Goal: Task Accomplishment & Management: Complete application form

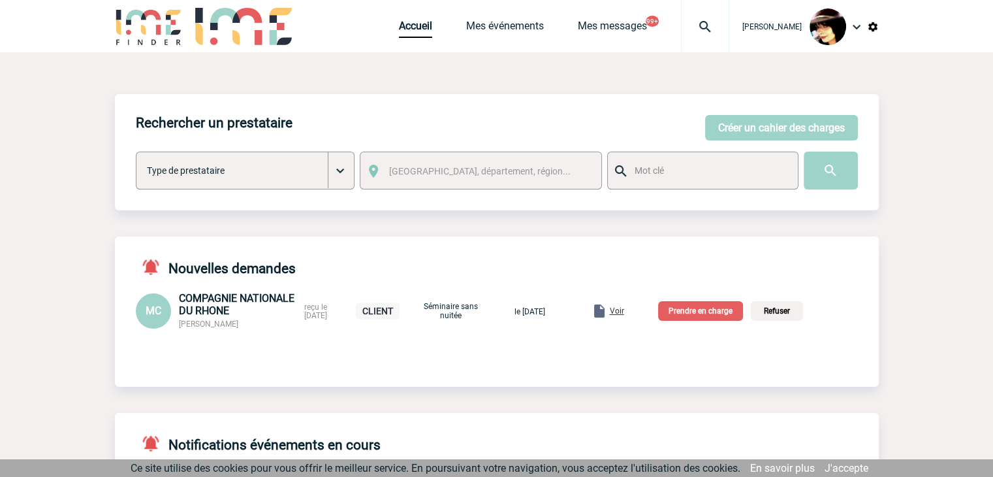
click at [624, 313] on span "Voir" at bounding box center [617, 310] width 14 height 9
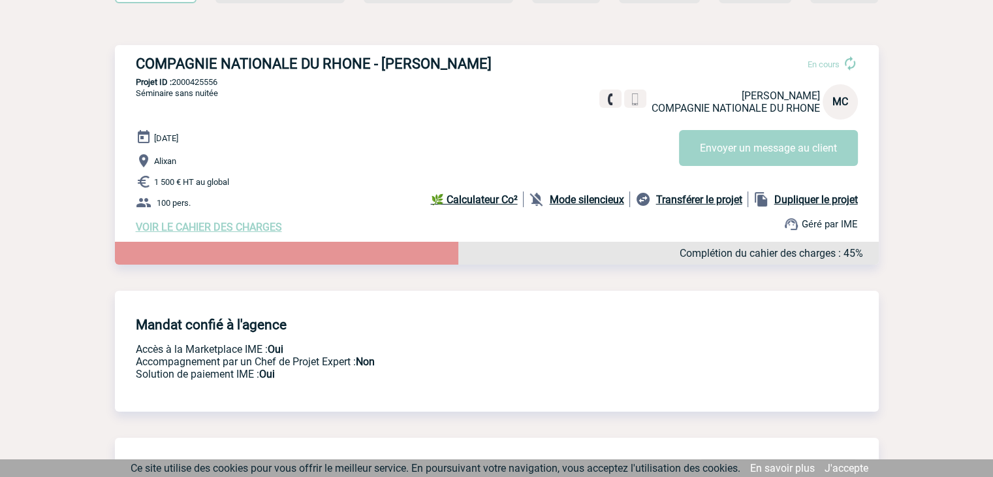
scroll to position [131, 0]
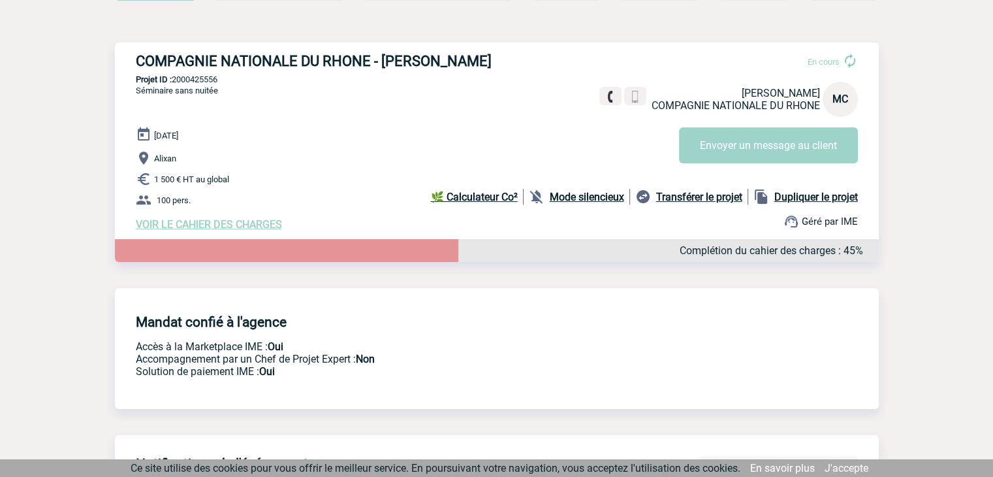
click at [245, 230] on span "VOIR LE CAHIER DES CHARGES" at bounding box center [209, 224] width 146 height 12
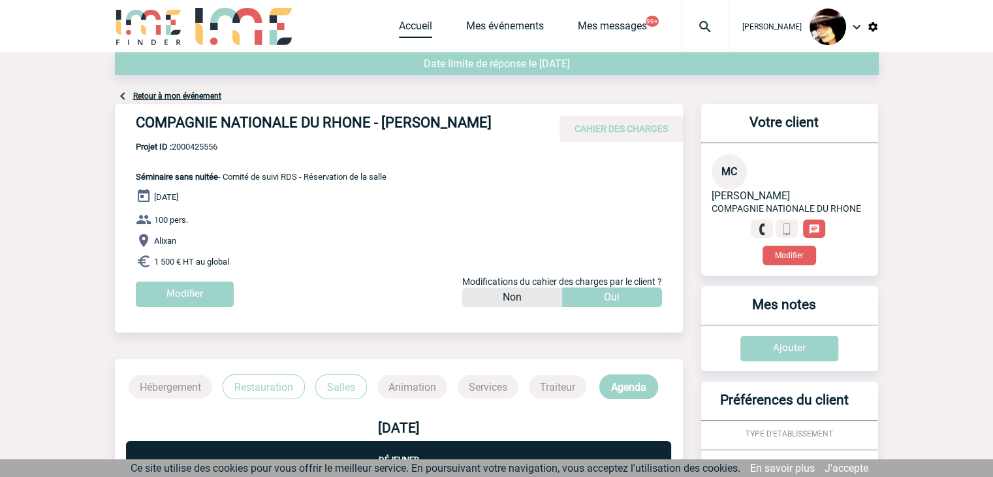
click at [399, 23] on link "Accueil" at bounding box center [415, 29] width 33 height 18
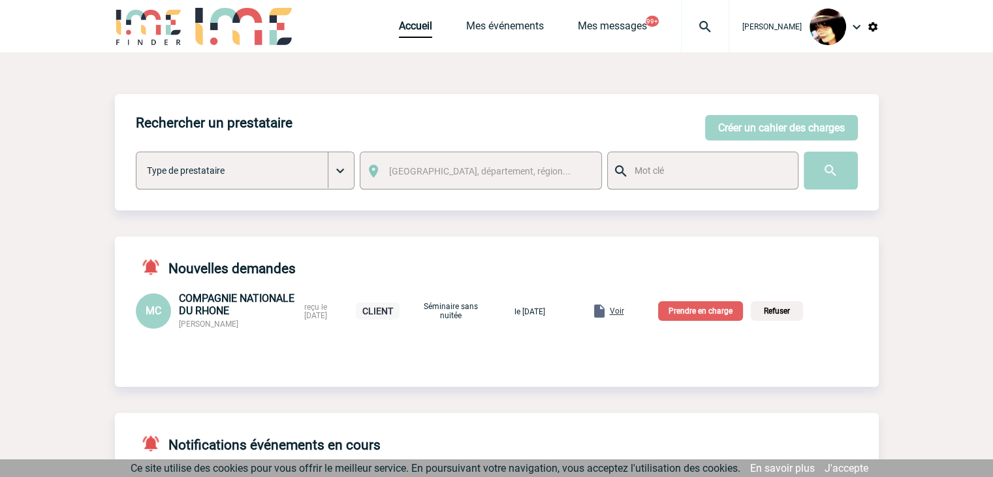
click at [712, 315] on p "Prendre en charge" at bounding box center [700, 311] width 85 height 20
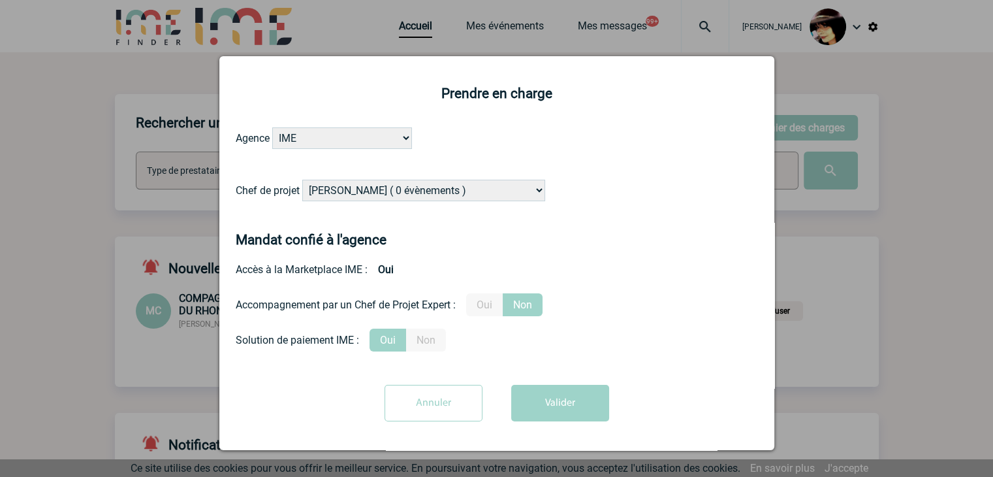
click at [356, 189] on select "Alizée VERLAGUET ( 0 évènements ) Anne-Françoise BONHOMME ( 179 évènements ) An…" at bounding box center [423, 191] width 243 height 22
select select "122719"
click at [302, 180] on select "Alizée VERLAGUET ( 0 évènements ) Anne-Françoise BONHOMME ( 179 évènements ) An…" at bounding box center [423, 191] width 243 height 22
click at [488, 309] on label "Oui" at bounding box center [484, 304] width 37 height 23
click at [0, 0] on input "Oui" at bounding box center [0, 0] width 0 height 0
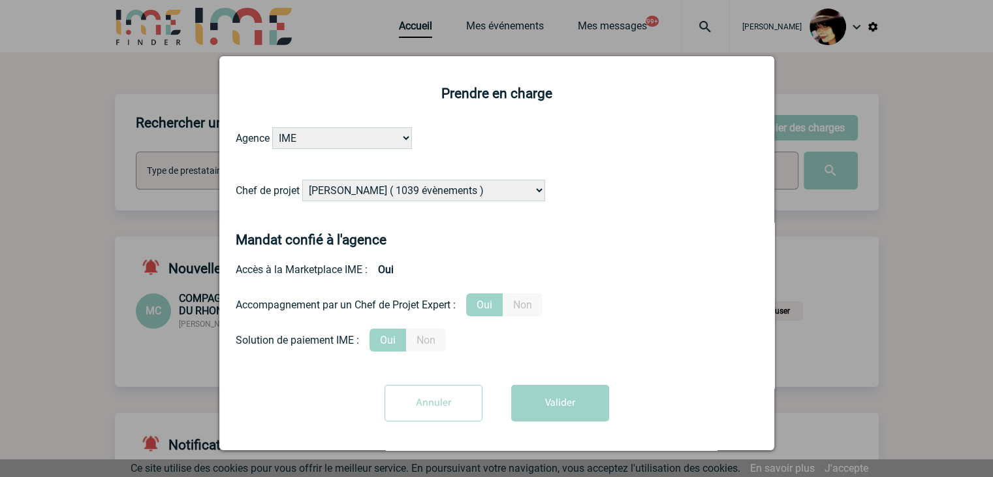
click at [574, 437] on div "Prendre en charge Agence IME IME Nantes IME Aix-Marseille Chef de projet Alizée…" at bounding box center [496, 253] width 555 height 394
click at [558, 413] on button "Valider" at bounding box center [560, 403] width 98 height 37
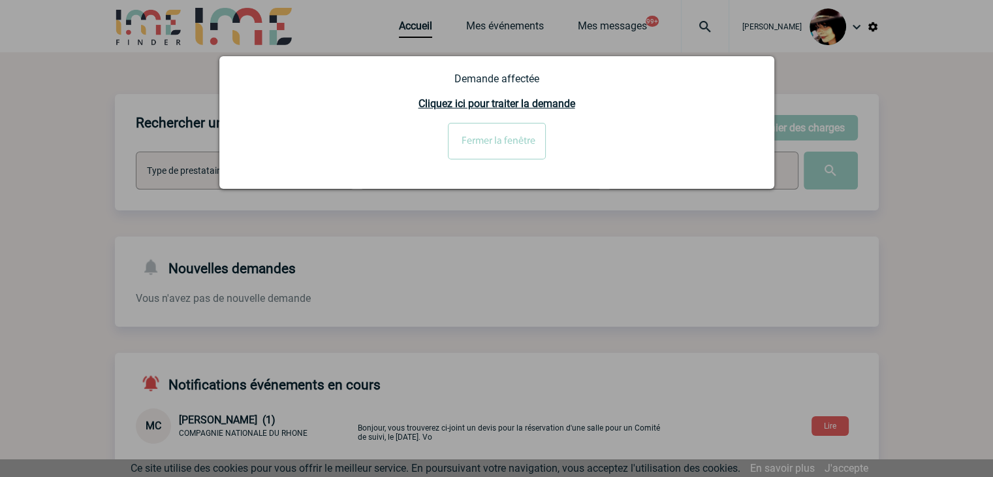
click at [468, 132] on input "Fermer la fenêtre" at bounding box center [497, 141] width 98 height 37
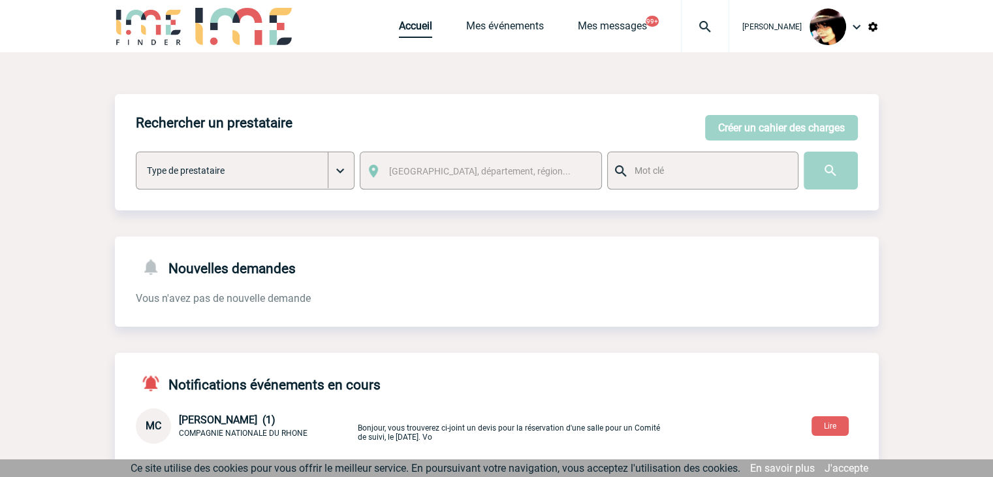
click at [399, 33] on link "Accueil" at bounding box center [415, 29] width 33 height 18
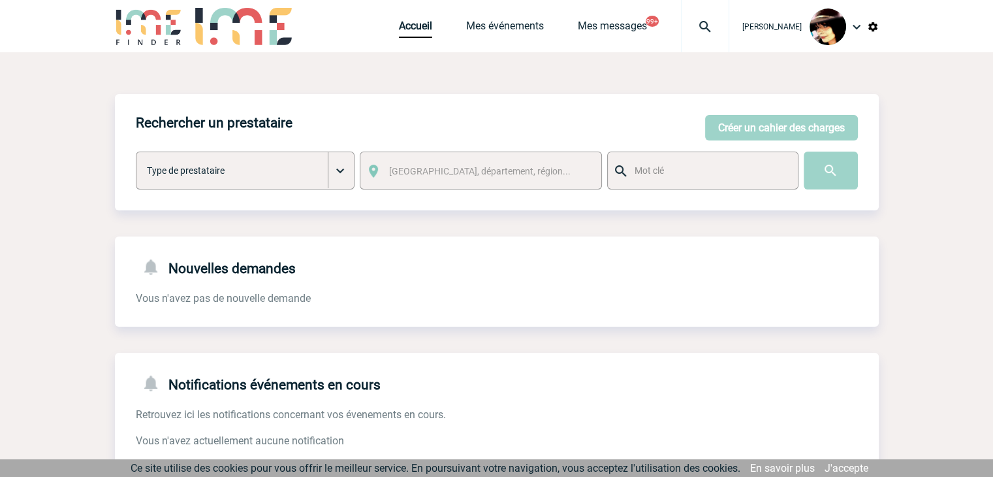
click at [689, 25] on img at bounding box center [705, 27] width 47 height 16
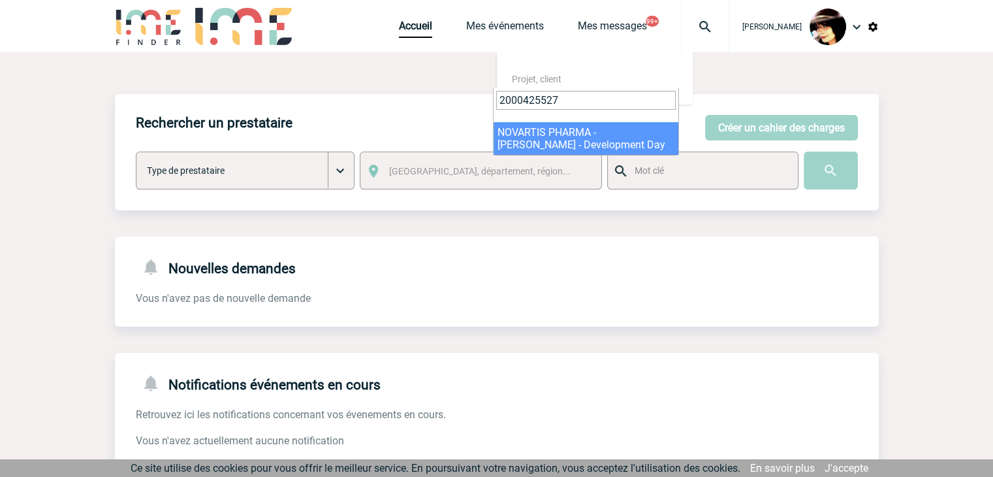
type input "2000425527"
select select "25028"
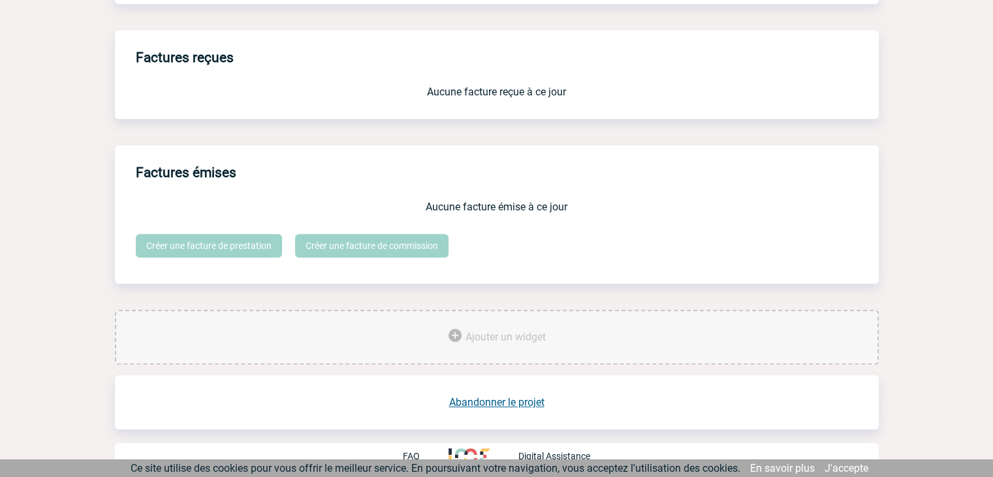
scroll to position [1079, 0]
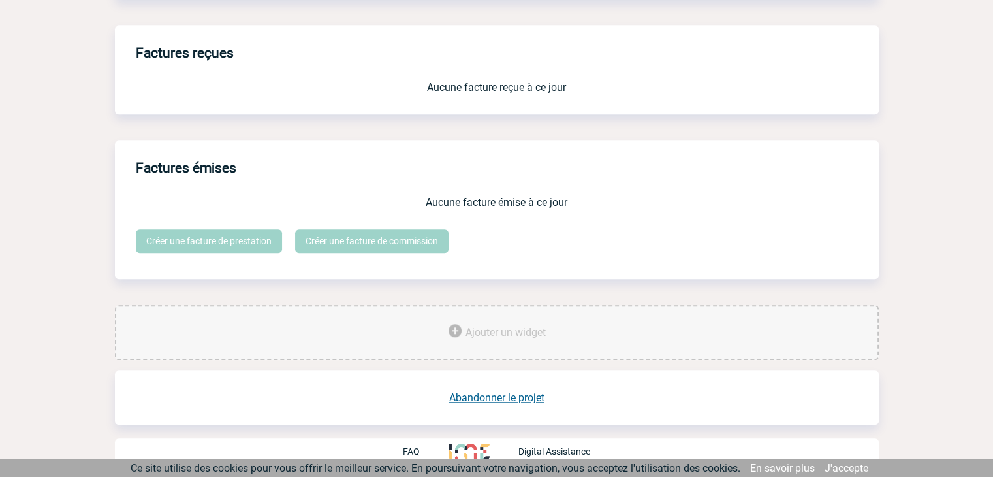
click at [500, 400] on link "Abandonner le projet" at bounding box center [496, 397] width 95 height 12
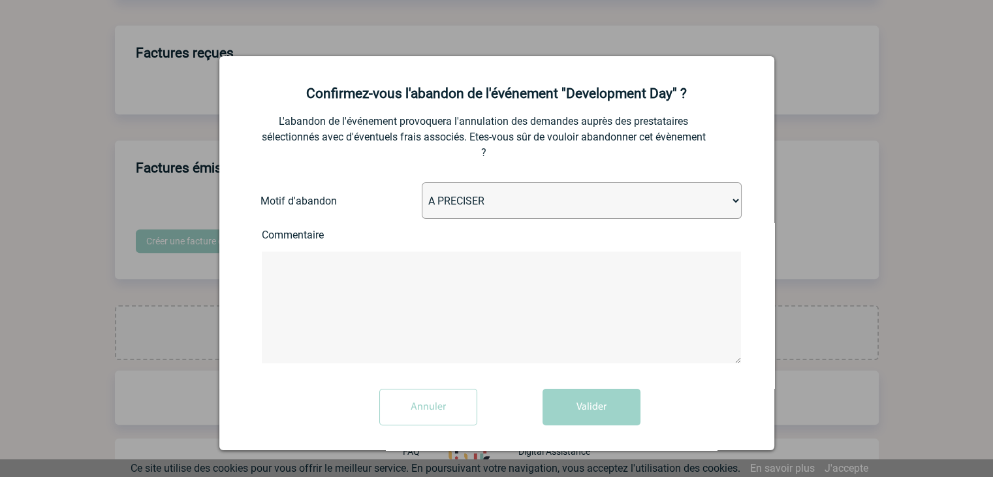
click at [463, 207] on select "A PRECISER Projet annulé Projet reporté Evénement organisé en interne A fait ap…" at bounding box center [582, 200] width 320 height 37
select select "ABANDON_PROJET_07"
click at [422, 183] on select "A PRECISER Projet annulé Projet reporté Evénement organisé en interne A fait ap…" at bounding box center [582, 200] width 320 height 37
click at [574, 405] on button "Valider" at bounding box center [591, 406] width 98 height 37
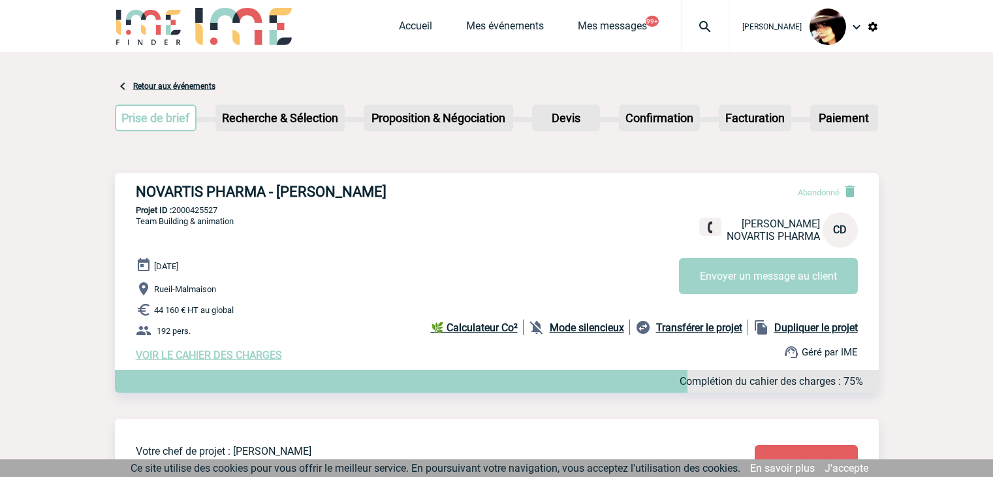
scroll to position [623, 0]
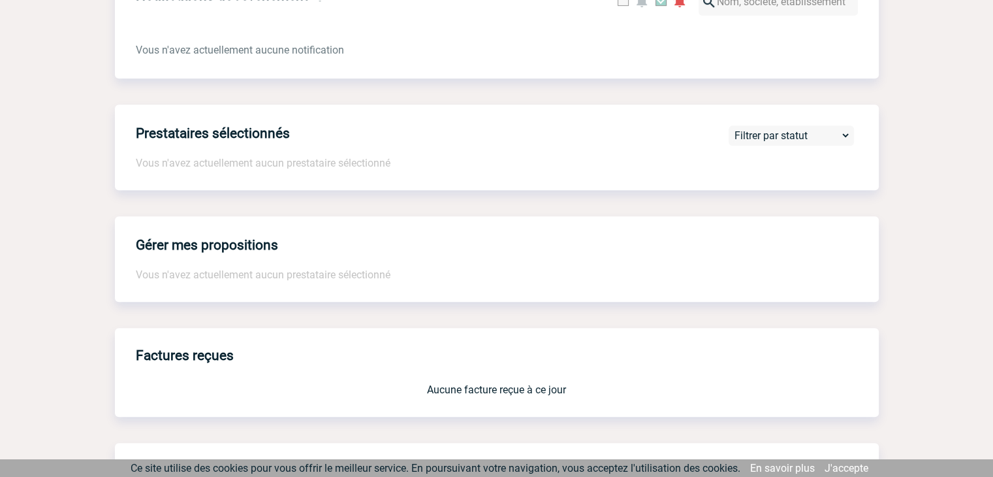
click at [464, 196] on div "Retour aux événements Prise de brief Etape suivante Recherche & Sélection" at bounding box center [497, 64] width 764 height 1270
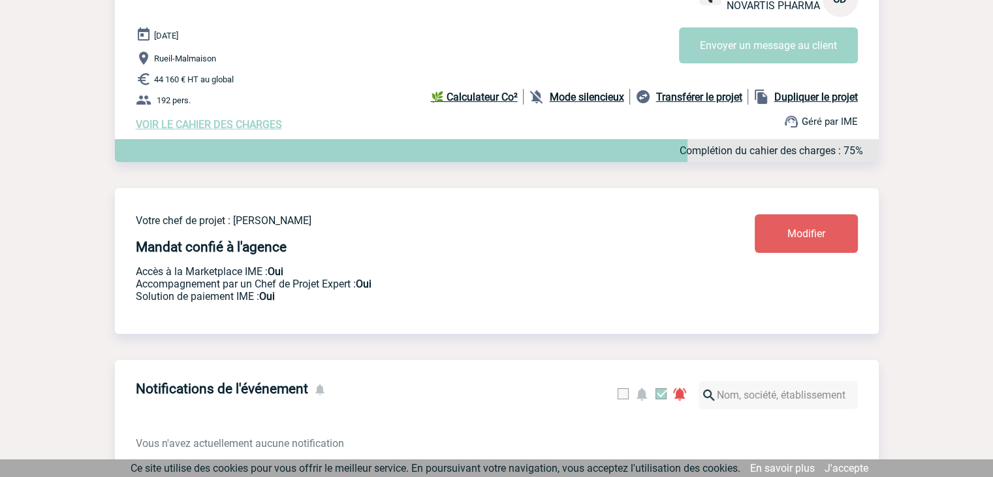
scroll to position [0, 0]
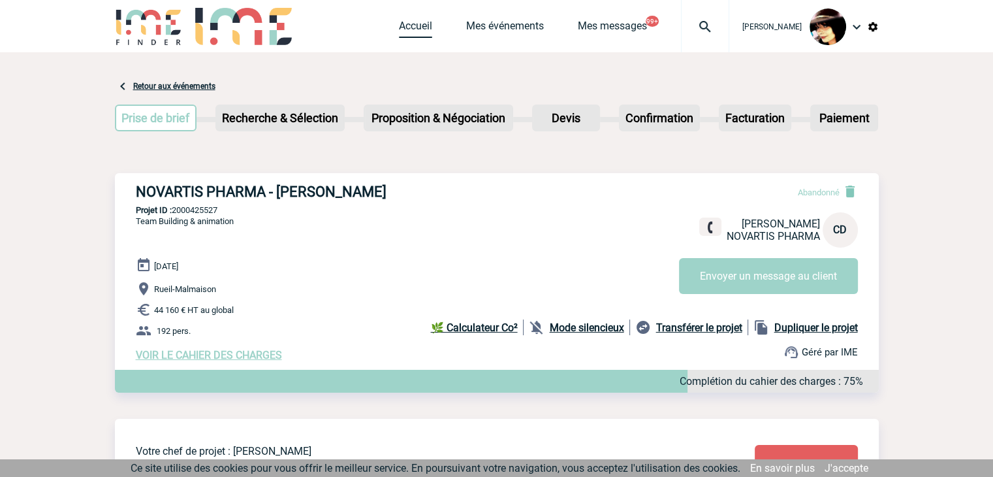
click at [410, 29] on link "Accueil" at bounding box center [415, 29] width 33 height 18
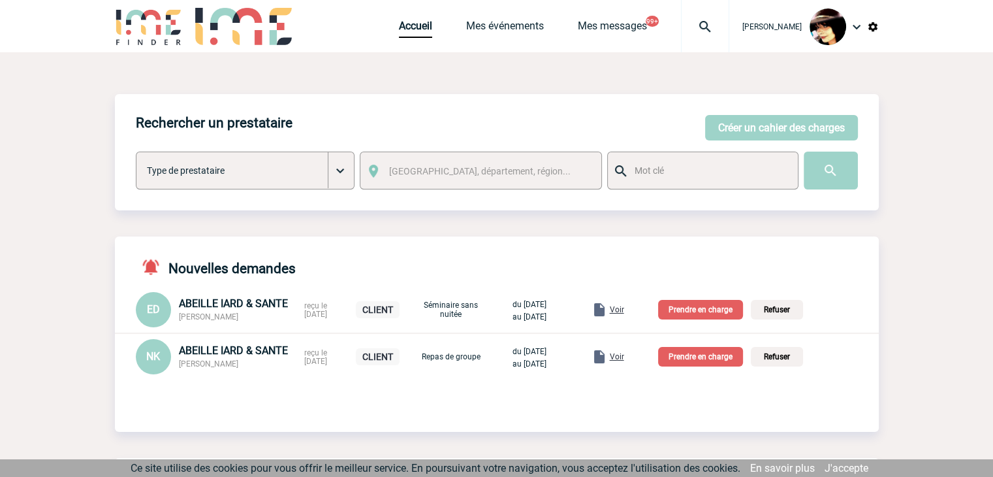
click at [624, 358] on span "Voir" at bounding box center [617, 356] width 14 height 9
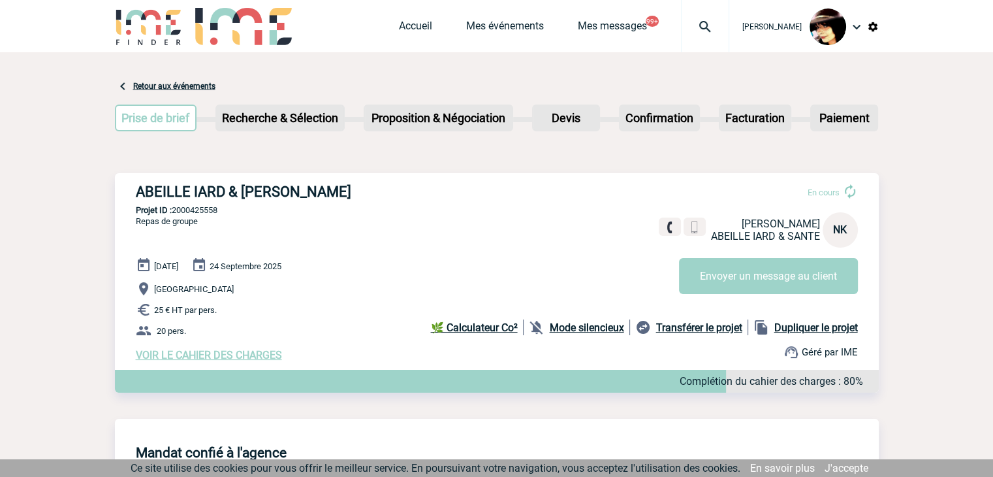
click at [274, 358] on span "VOIR LE CAHIER DES CHARGES" at bounding box center [209, 355] width 146 height 12
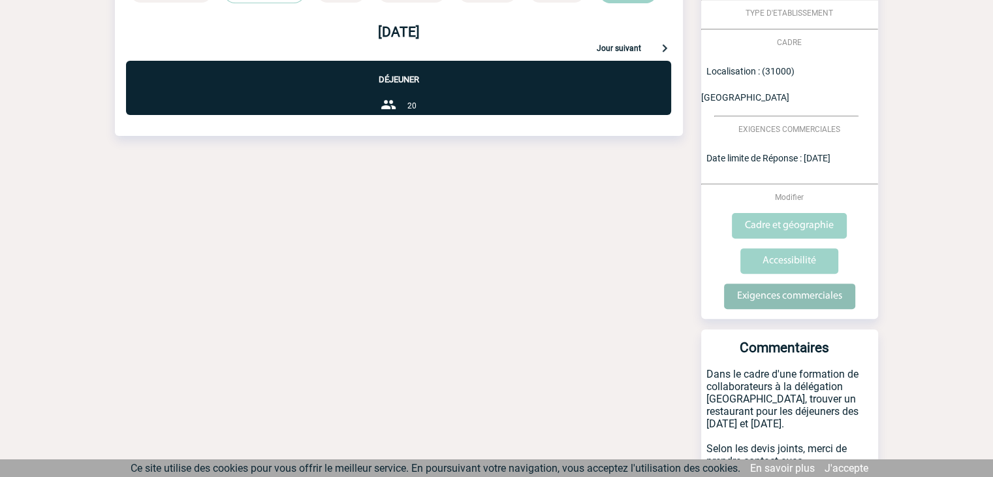
scroll to position [445, 0]
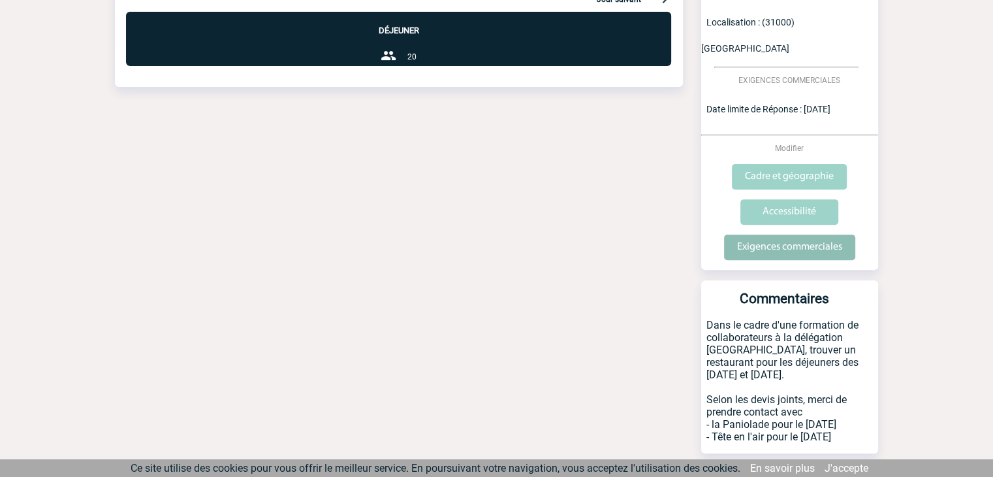
click at [770, 234] on input "Exigences commerciales" at bounding box center [789, 246] width 131 height 25
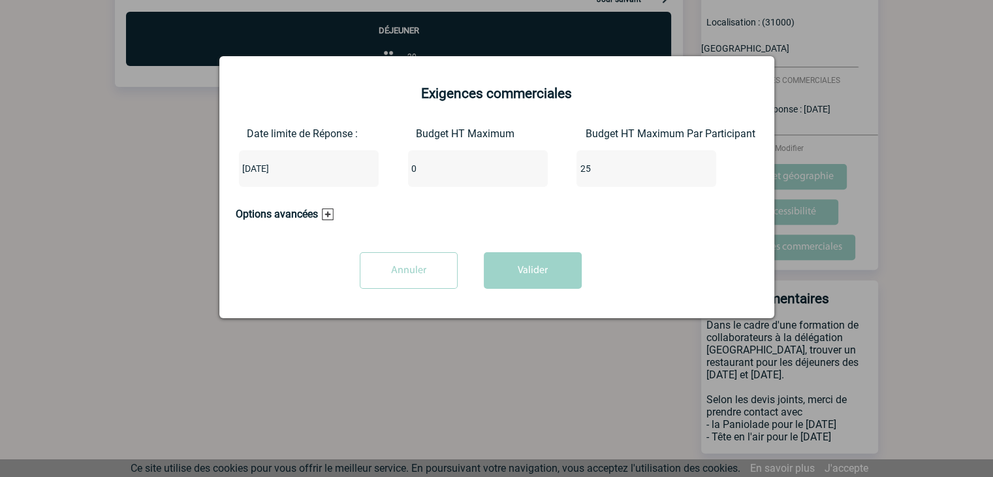
click at [460, 173] on input "0" at bounding box center [469, 168] width 123 height 17
type input "500"
click at [603, 172] on input "25" at bounding box center [637, 168] width 123 height 17
type input "2"
click at [525, 262] on button "Valider" at bounding box center [533, 270] width 98 height 37
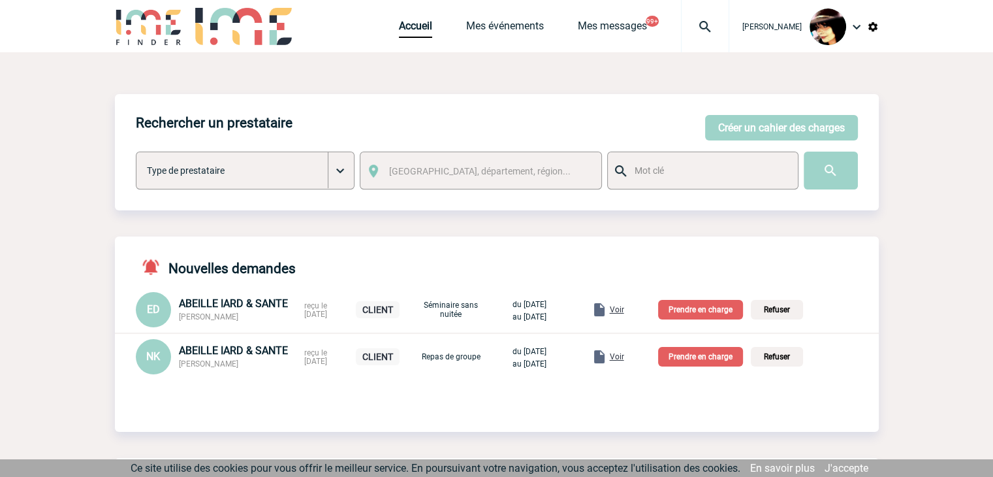
click at [718, 356] on p "Prendre en charge" at bounding box center [700, 357] width 85 height 20
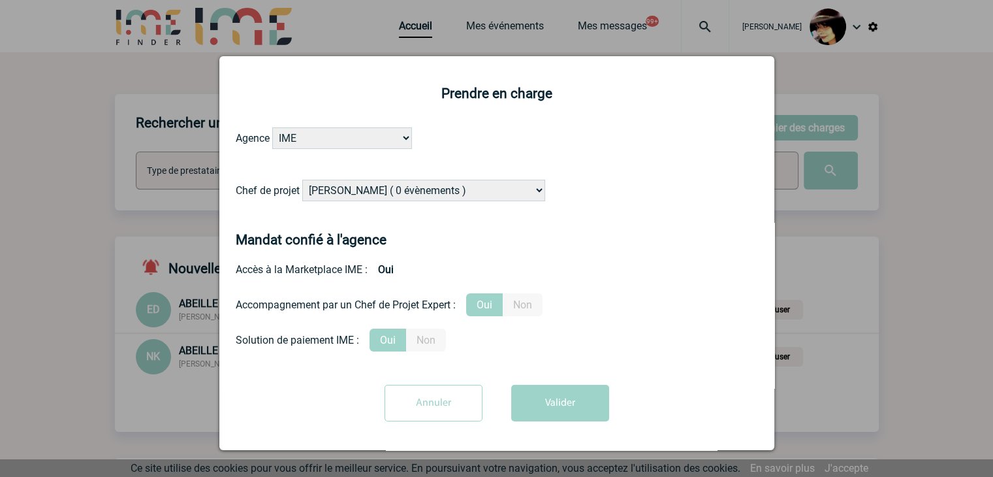
drag, startPoint x: 394, startPoint y: 185, endPoint x: 405, endPoint y: 189, distance: 11.8
click at [393, 185] on select "Alizée VERLAGUET ( 0 évènements ) Anne-Françoise BONHOMME ( 179 évènements ) An…" at bounding box center [423, 191] width 243 height 22
select select "129834"
click at [302, 180] on select "Alizée VERLAGUET ( 0 évènements ) Anne-Françoise BONHOMME ( 179 évènements ) An…" at bounding box center [423, 191] width 243 height 22
click at [530, 411] on button "Valider" at bounding box center [560, 403] width 98 height 37
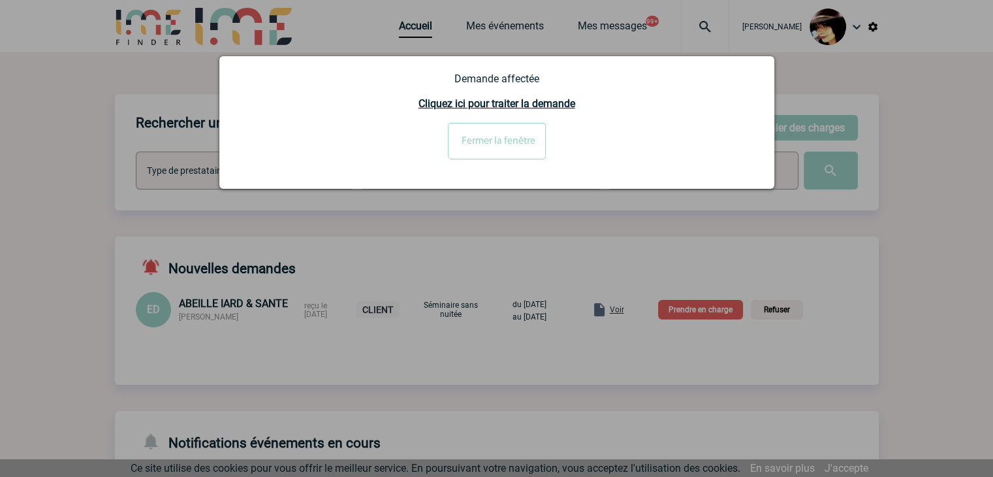
click at [488, 142] on input "Fermer la fenêtre" at bounding box center [497, 141] width 98 height 37
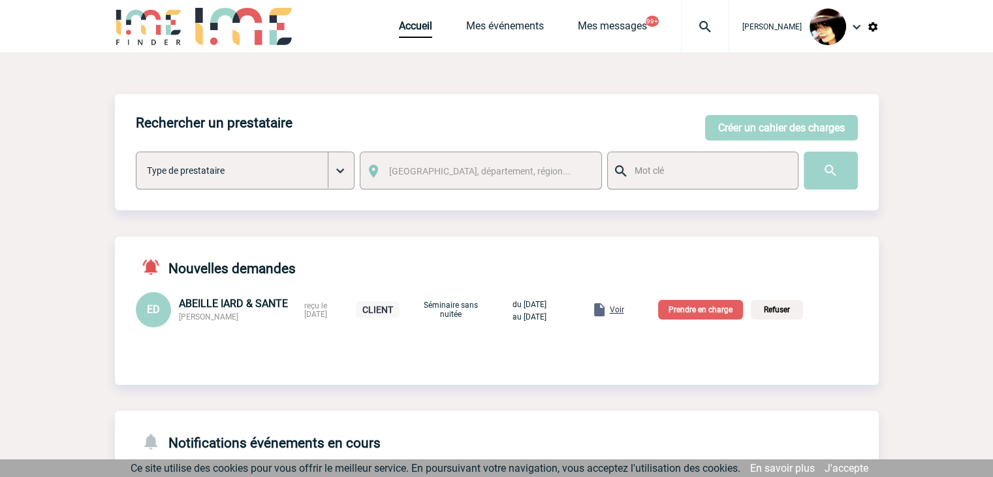
click at [624, 309] on span "Voir" at bounding box center [617, 309] width 14 height 9
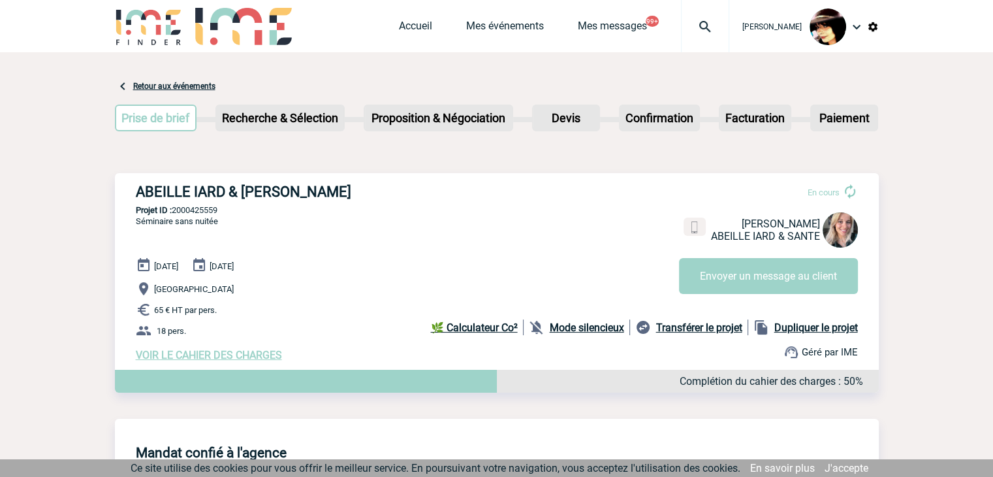
click at [221, 356] on span "VOIR LE CAHIER DES CHARGES" at bounding box center [209, 355] width 146 height 12
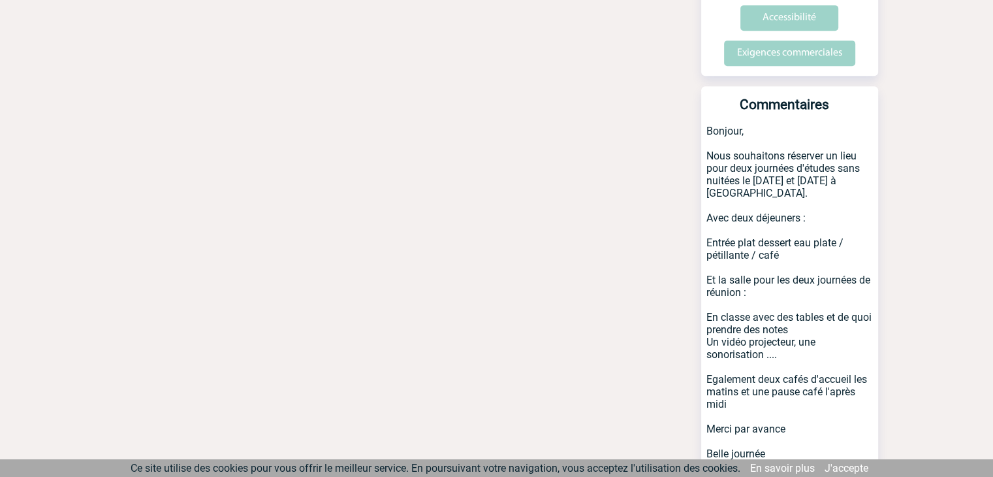
scroll to position [607, 0]
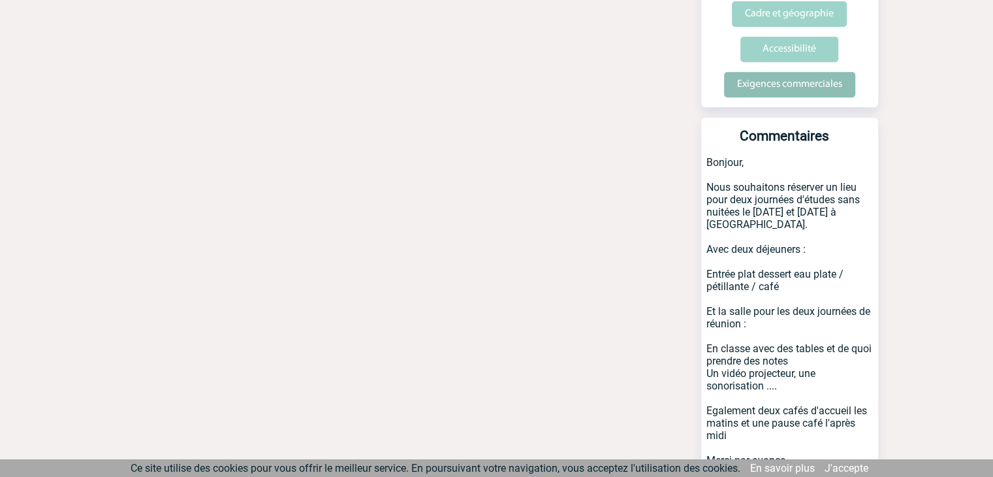
click at [770, 72] on input "Exigences commerciales" at bounding box center [789, 84] width 131 height 25
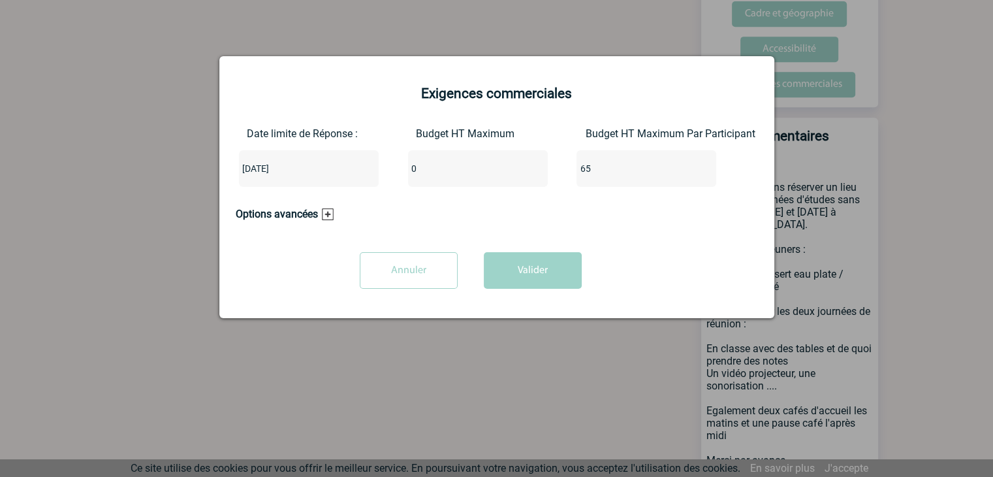
click at [426, 177] on input "0" at bounding box center [469, 168] width 123 height 17
type input "110"
click at [557, 276] on button "Valider" at bounding box center [533, 270] width 98 height 37
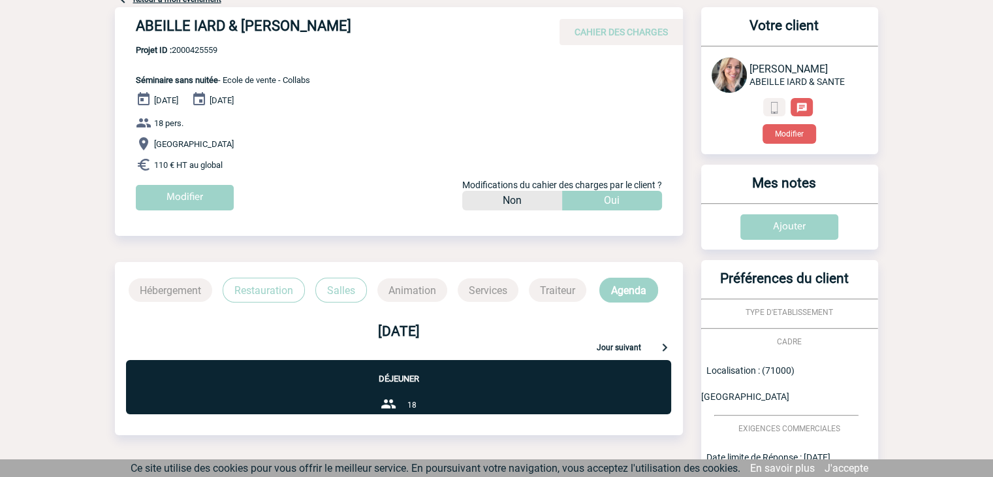
scroll to position [0, 0]
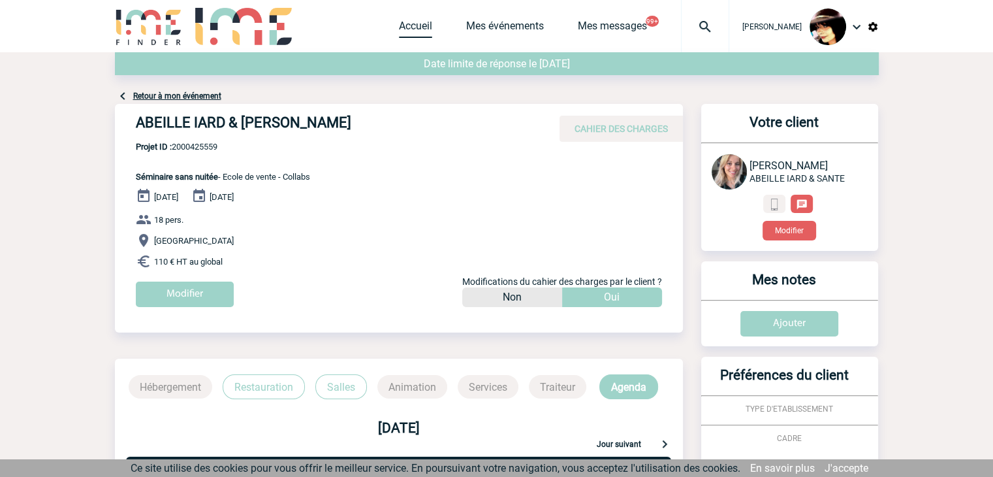
click at [410, 23] on link "Accueil" at bounding box center [415, 29] width 33 height 18
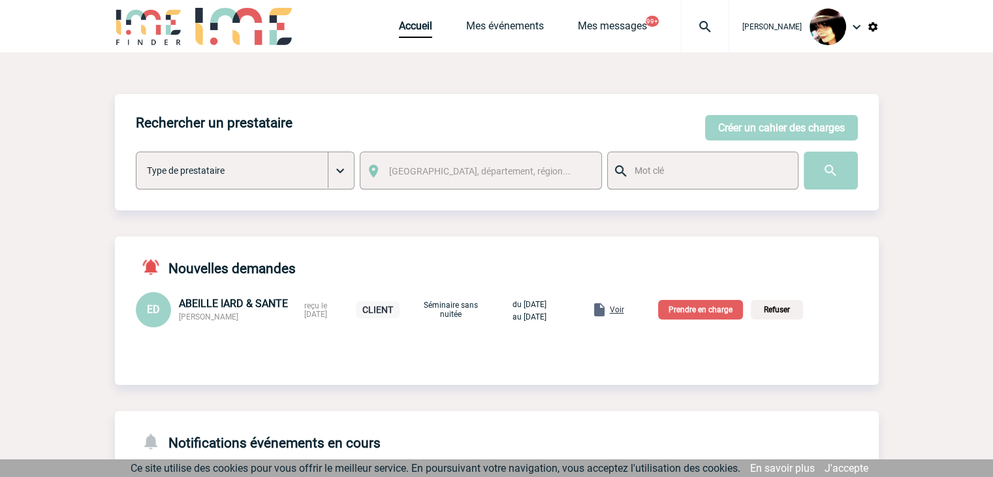
click at [713, 315] on p "Prendre en charge" at bounding box center [700, 310] width 85 height 20
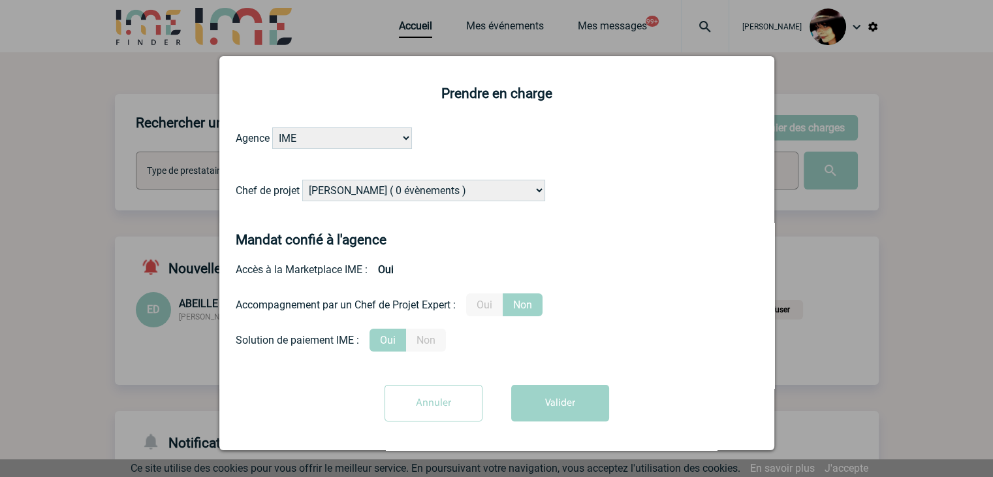
click at [349, 187] on select "[PERSON_NAME] ( 0 évènements ) [PERSON_NAME] ( 179 évènements ) [PERSON_NAME] (…" at bounding box center [423, 191] width 243 height 22
click at [302, 180] on select "[PERSON_NAME] ( 0 évènements ) [PERSON_NAME] ( 179 évènements ) [PERSON_NAME] (…" at bounding box center [423, 191] width 243 height 22
click at [431, 190] on select "[PERSON_NAME] ( 0 évènements ) [PERSON_NAME] ( 179 évènements ) [PERSON_NAME] (…" at bounding box center [423, 191] width 243 height 22
select select "129834"
click at [302, 180] on select "[PERSON_NAME] ( 0 évènements ) [PERSON_NAME] ( 179 évènements ) [PERSON_NAME] (…" at bounding box center [423, 191] width 243 height 22
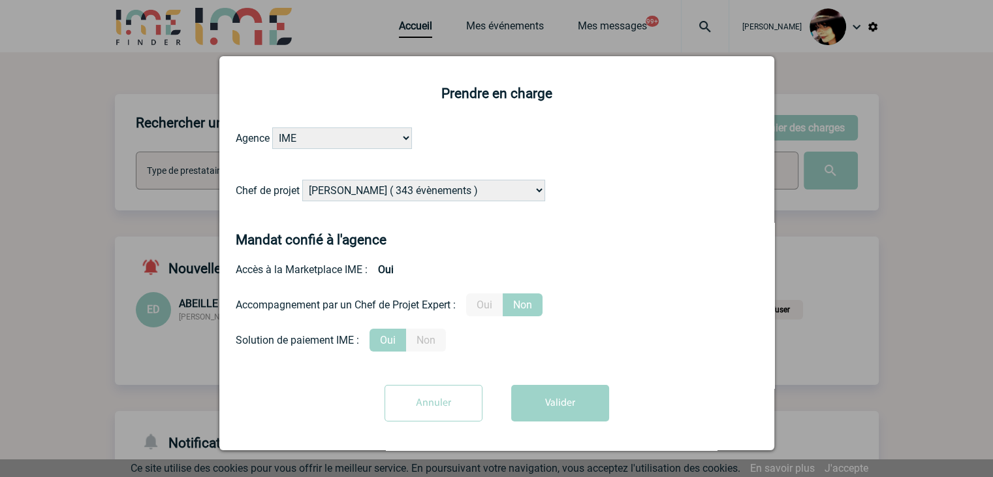
click at [488, 300] on label "Oui" at bounding box center [484, 304] width 37 height 23
click at [0, 0] on input "Oui" at bounding box center [0, 0] width 0 height 0
click at [543, 399] on button "Valider" at bounding box center [560, 403] width 98 height 37
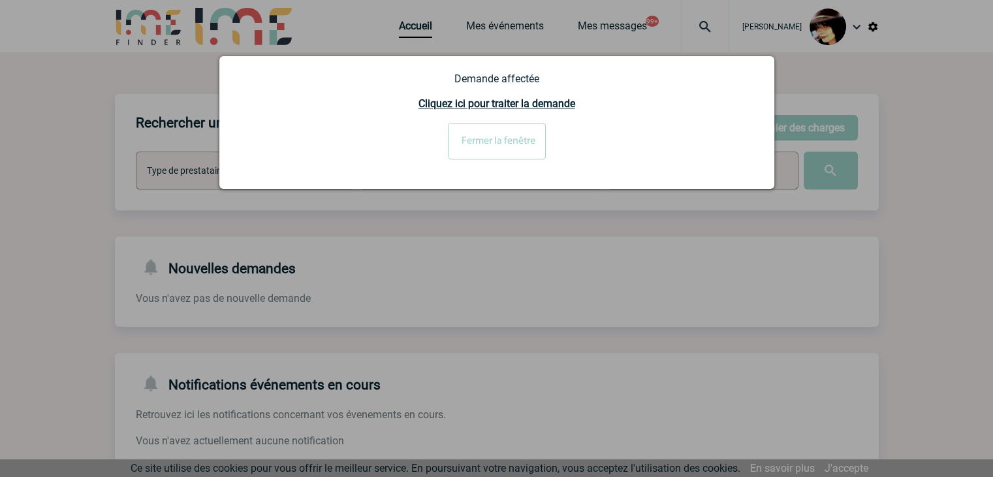
click at [480, 138] on input "Fermer la fenêtre" at bounding box center [497, 141] width 98 height 37
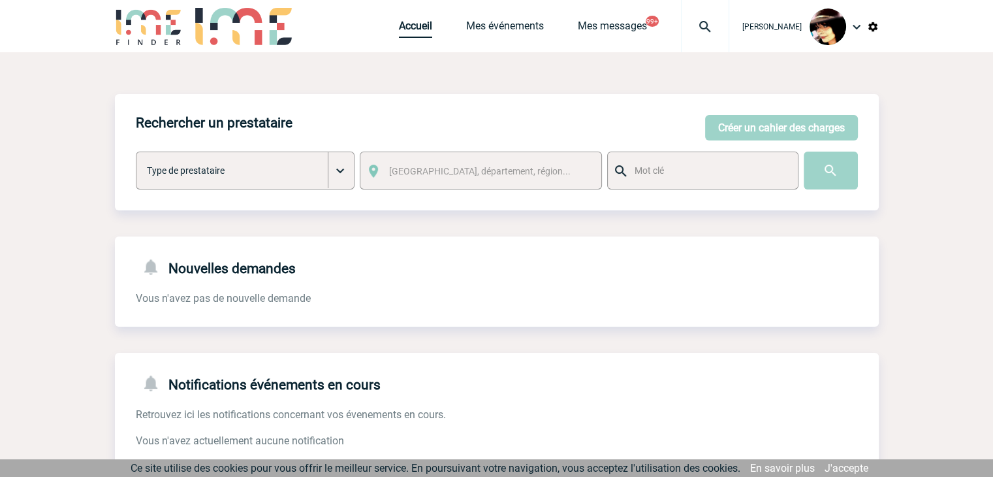
click at [402, 23] on link "Accueil" at bounding box center [415, 29] width 33 height 18
click at [689, 22] on img at bounding box center [705, 27] width 47 height 16
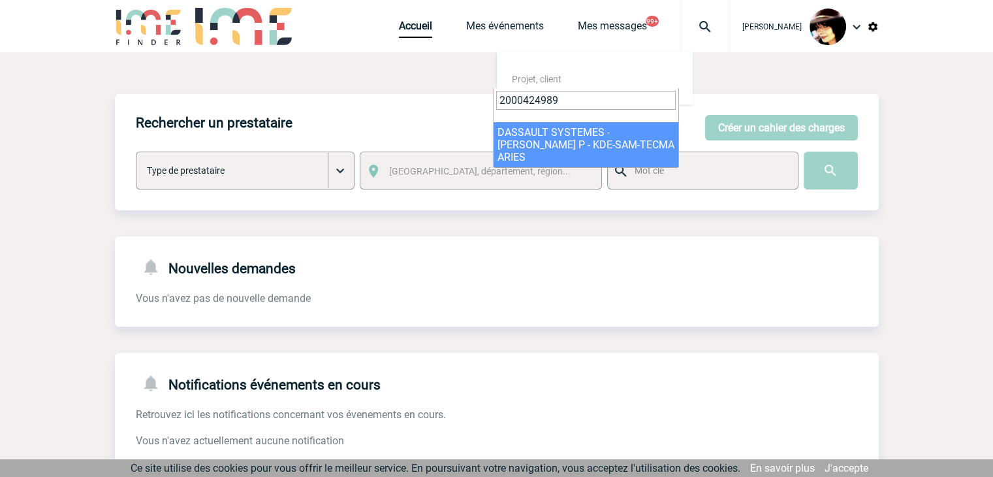
type input "2000424989"
select select "24490"
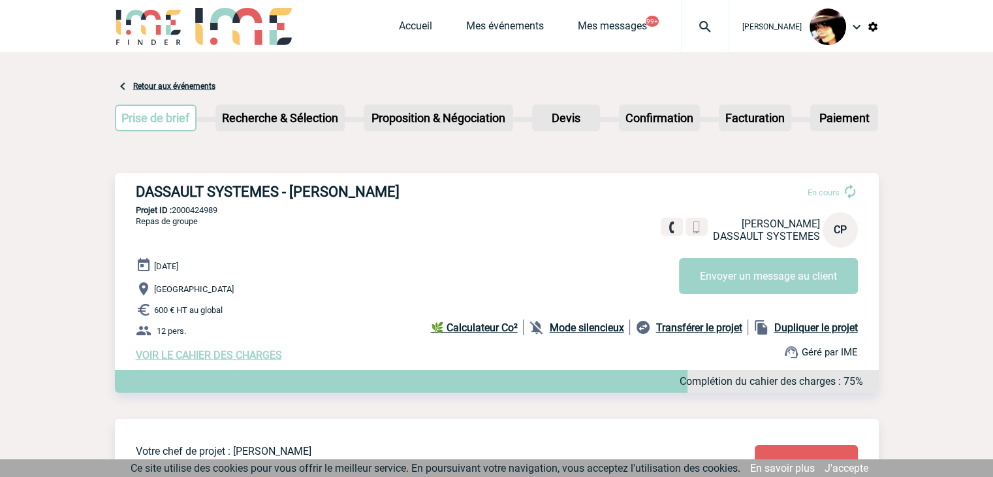
click at [877, 24] on img at bounding box center [873, 27] width 12 height 12
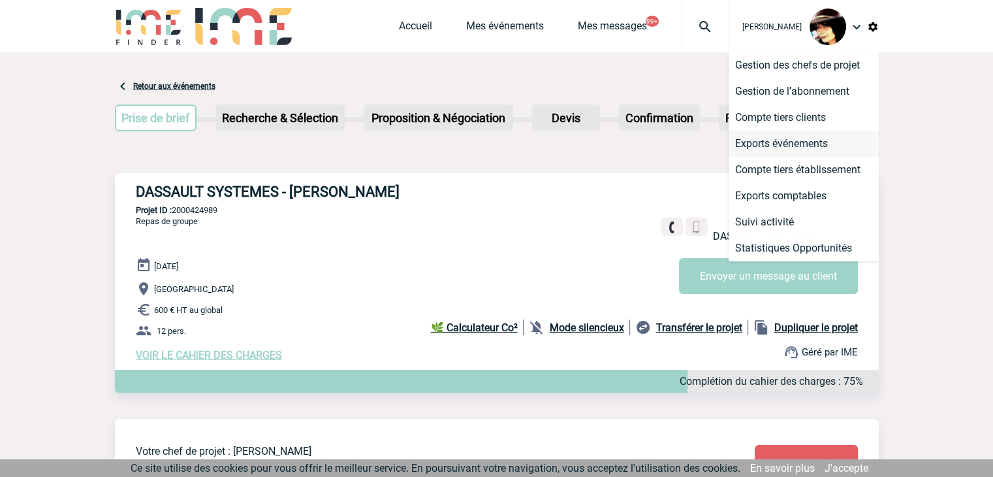
click at [757, 140] on li "Exports événements" at bounding box center [804, 144] width 150 height 26
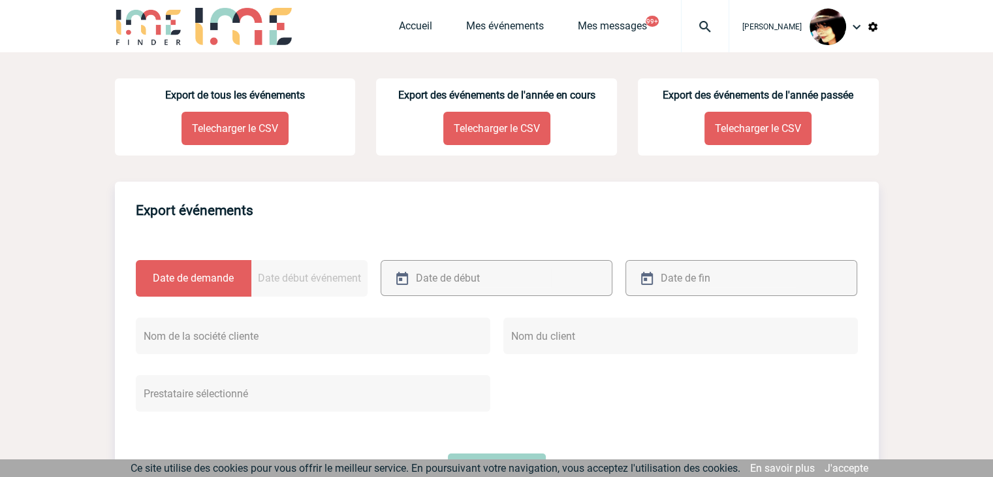
click at [181, 138] on p "Telecharger le CSV" at bounding box center [234, 128] width 107 height 33
click at [692, 26] on img at bounding box center [705, 27] width 47 height 16
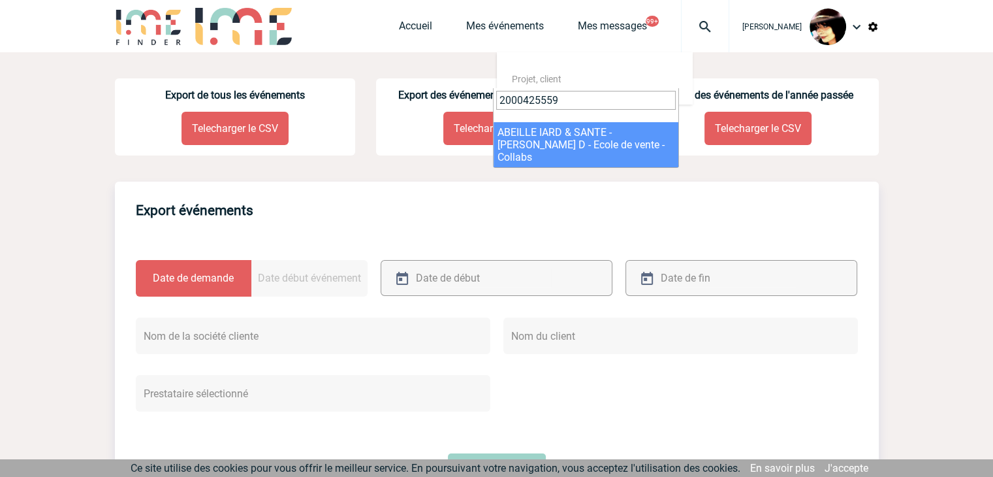
type input "2000425559"
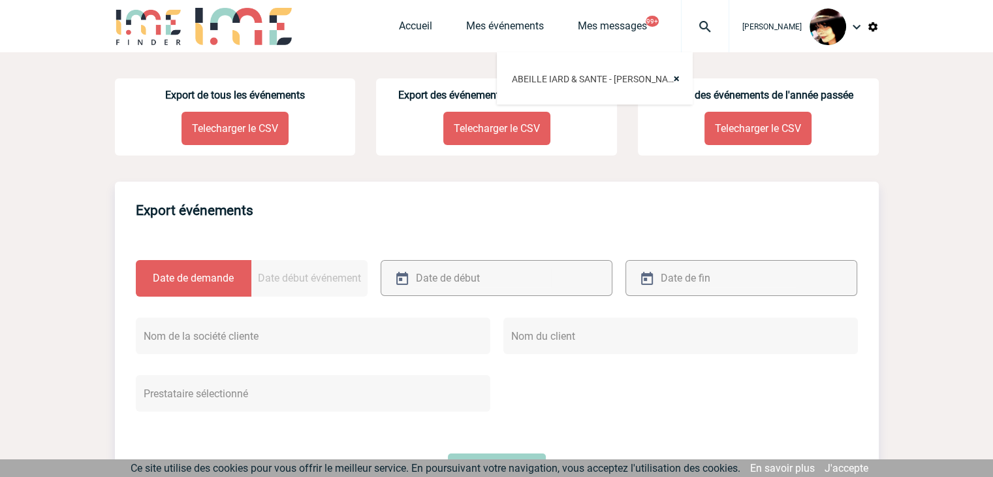
select select "25060"
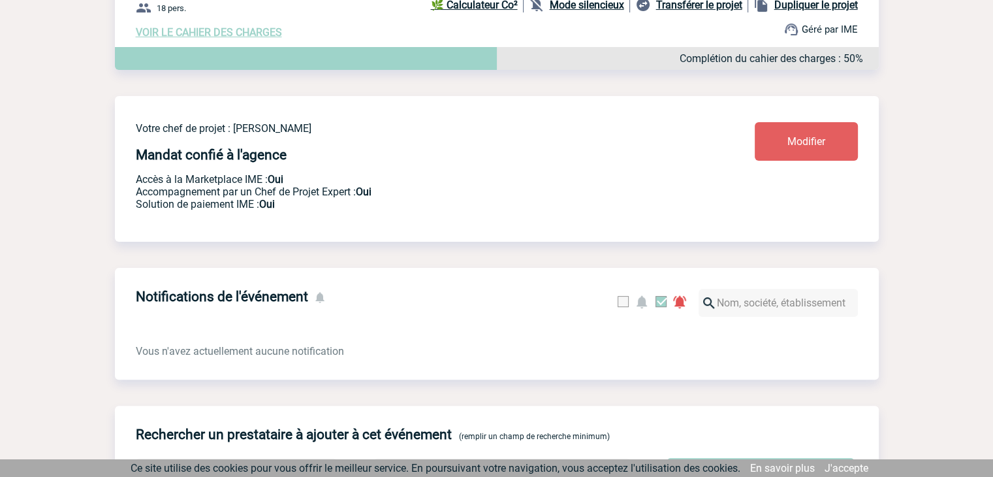
scroll to position [326, 0]
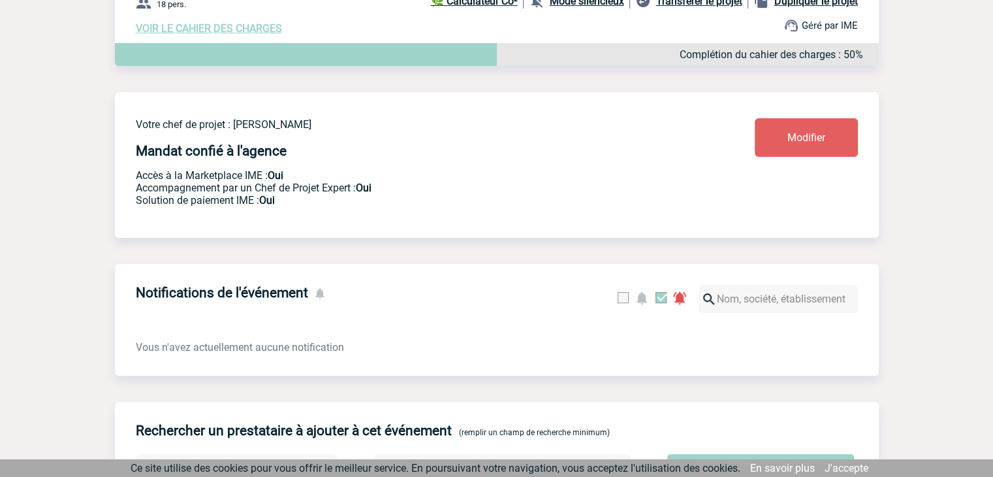
click at [828, 150] on link "Modifier" at bounding box center [806, 137] width 103 height 39
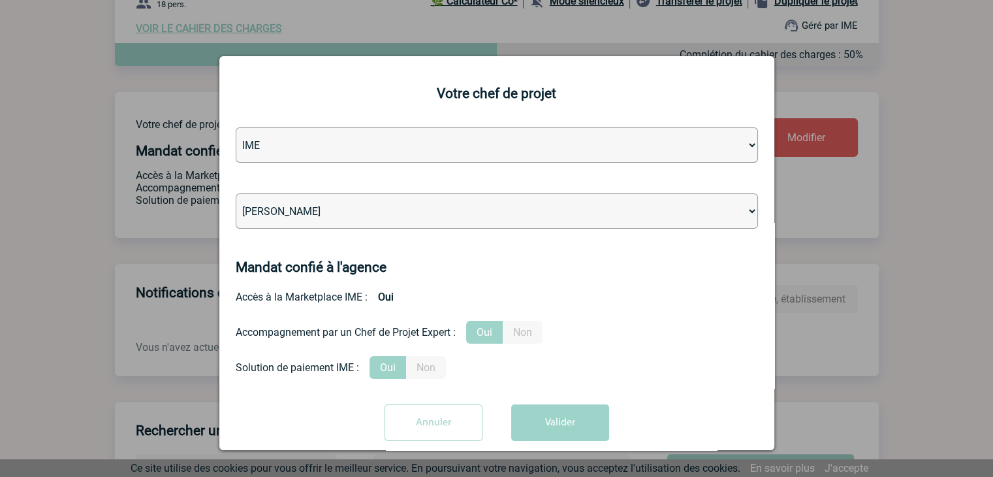
drag, startPoint x: 379, startPoint y: 215, endPoint x: 386, endPoint y: 196, distance: 19.9
click at [379, 215] on select "[PERSON_NAME] [PERSON_NAME] [PERSON_NAME] [PERSON_NAME] [PERSON_NAME] [PERSON_N…" at bounding box center [497, 210] width 522 height 35
select select "122719"
click at [373, 215] on select "[PERSON_NAME] [PERSON_NAME] [PERSON_NAME] [PERSON_NAME] [PERSON_NAME] [PERSON_N…" at bounding box center [497, 210] width 522 height 35
click at [555, 418] on button "Valider" at bounding box center [560, 422] width 98 height 37
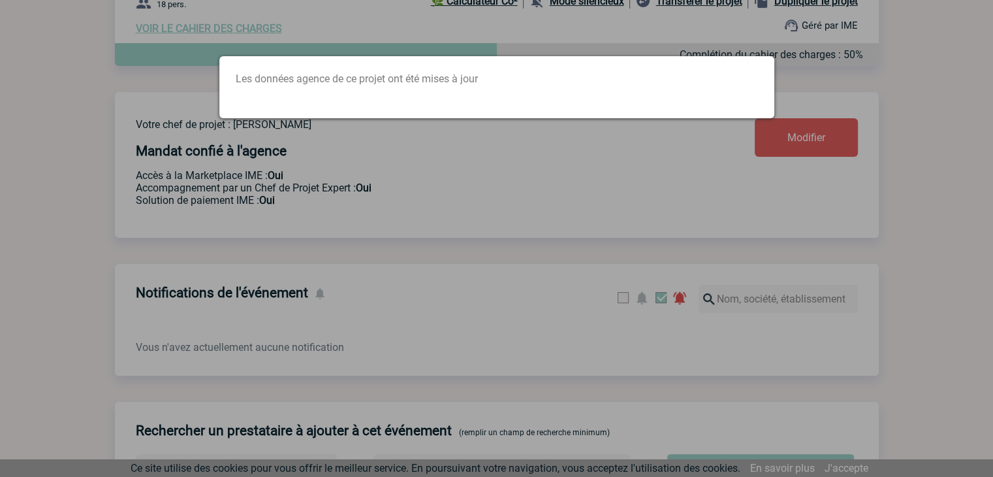
drag, startPoint x: 648, startPoint y: 298, endPoint x: 635, endPoint y: 295, distance: 13.5
click at [646, 298] on div at bounding box center [496, 238] width 993 height 477
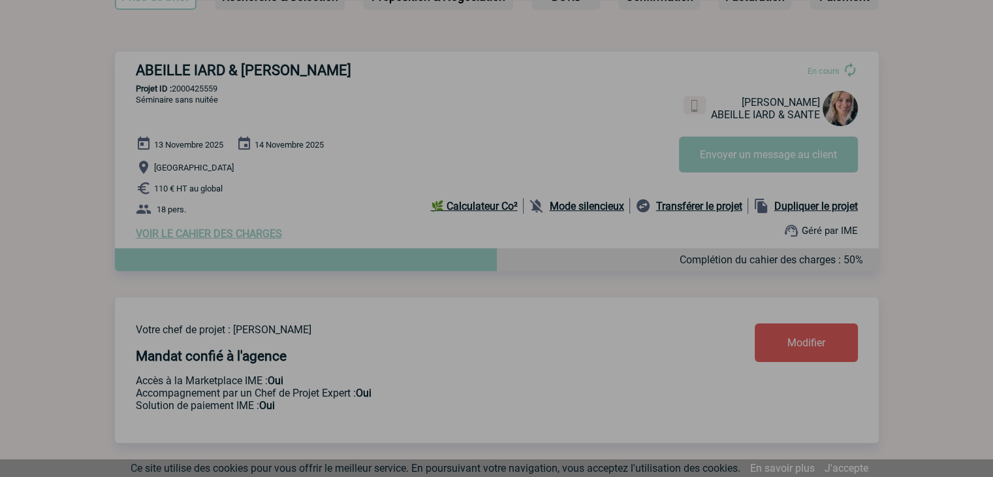
scroll to position [0, 0]
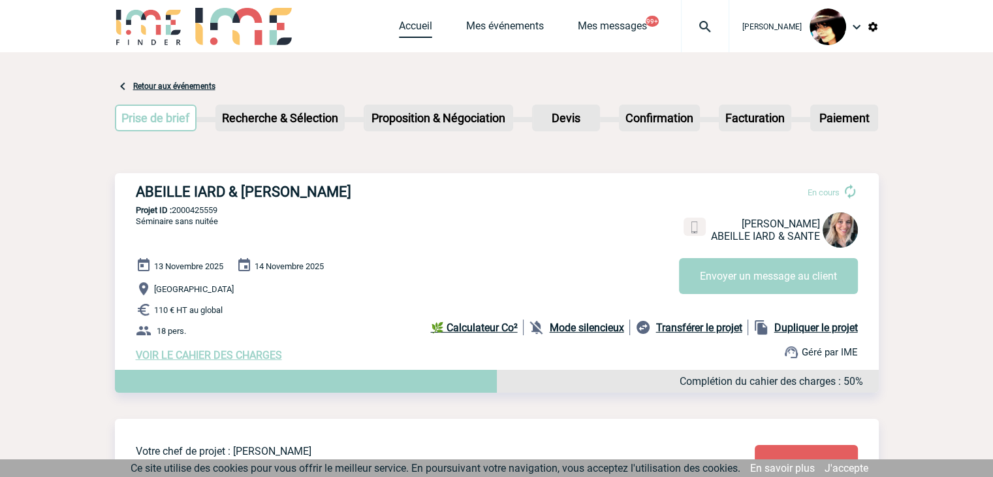
click at [399, 28] on link "Accueil" at bounding box center [415, 29] width 33 height 18
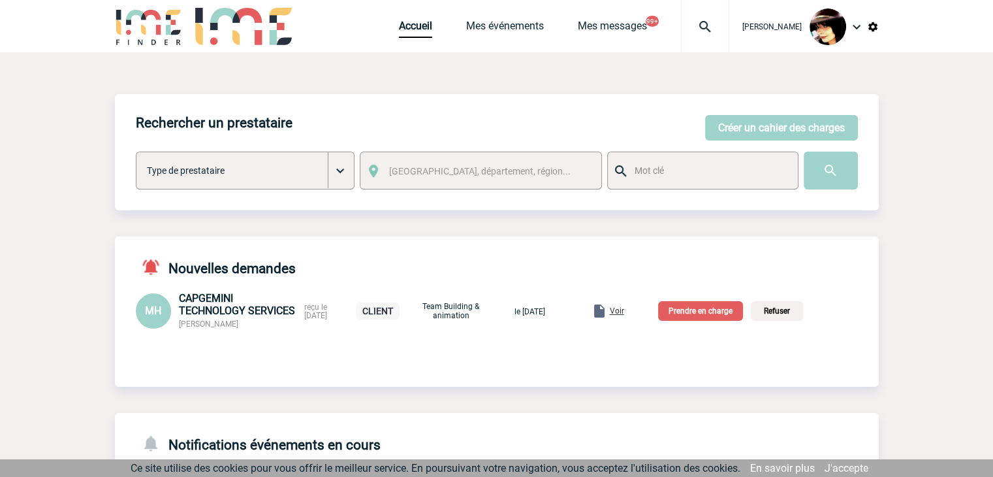
click at [694, 28] on img at bounding box center [705, 27] width 47 height 16
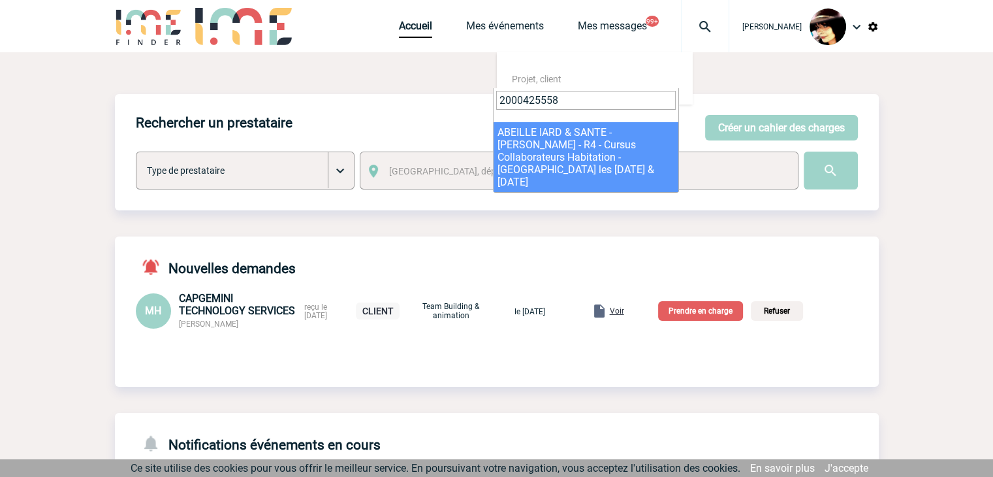
type input "2000425558"
drag, startPoint x: 556, startPoint y: 131, endPoint x: 559, endPoint y: 152, distance: 21.1
select select "25059"
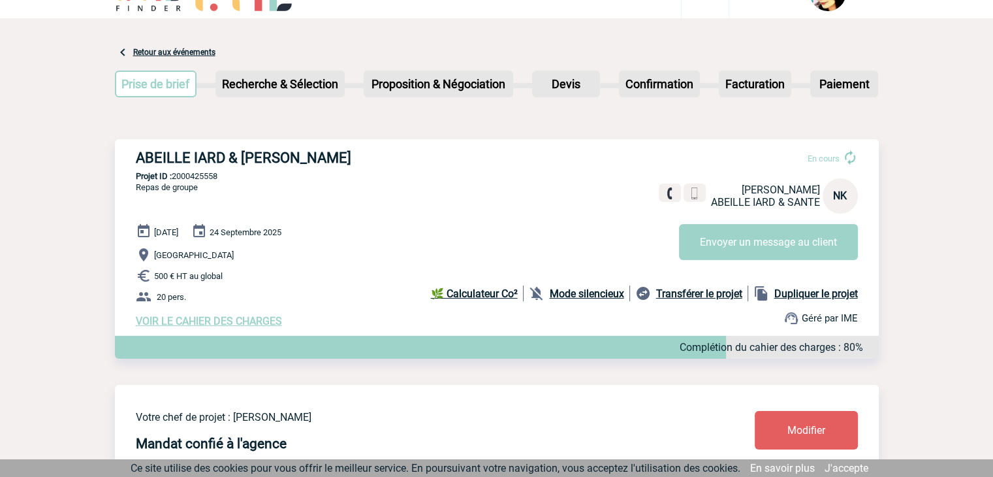
scroll to position [65, 0]
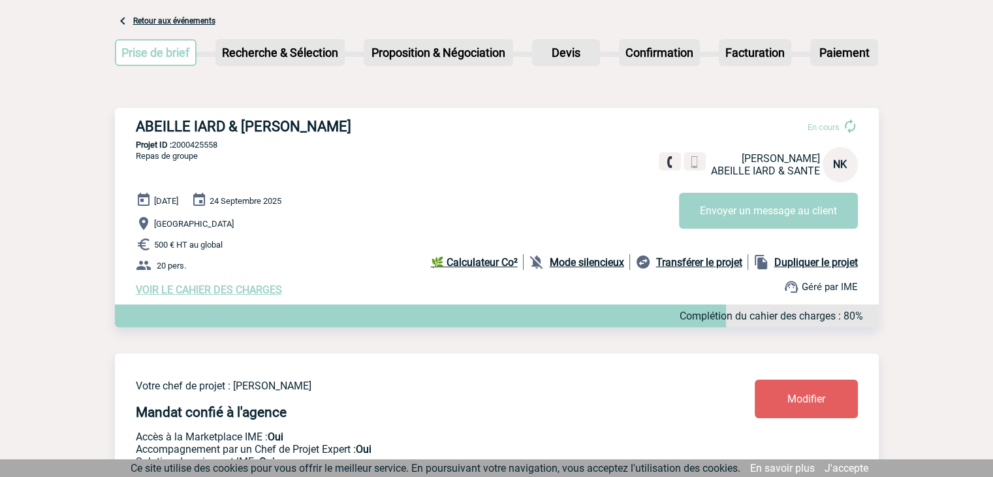
click at [798, 403] on span "Modifier" at bounding box center [806, 398] width 38 height 12
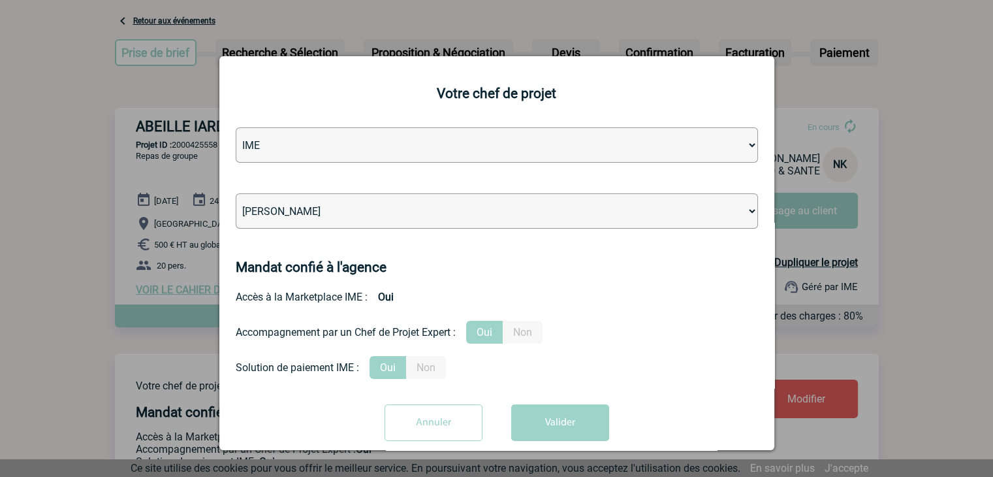
click at [344, 210] on select "[PERSON_NAME] [PERSON_NAME] [PERSON_NAME] Jean-[PERSON_NAME] [PERSON_NAME] [PER…" at bounding box center [497, 210] width 522 height 35
select select "122719"
click at [344, 212] on select "Léa PITTIGLIO Yanis DE CLERCQ Victor KALB Jean-Chris NTAMACK Stefan MILADINOVIC…" at bounding box center [497, 210] width 522 height 35
click at [556, 420] on button "Valider" at bounding box center [560, 422] width 98 height 37
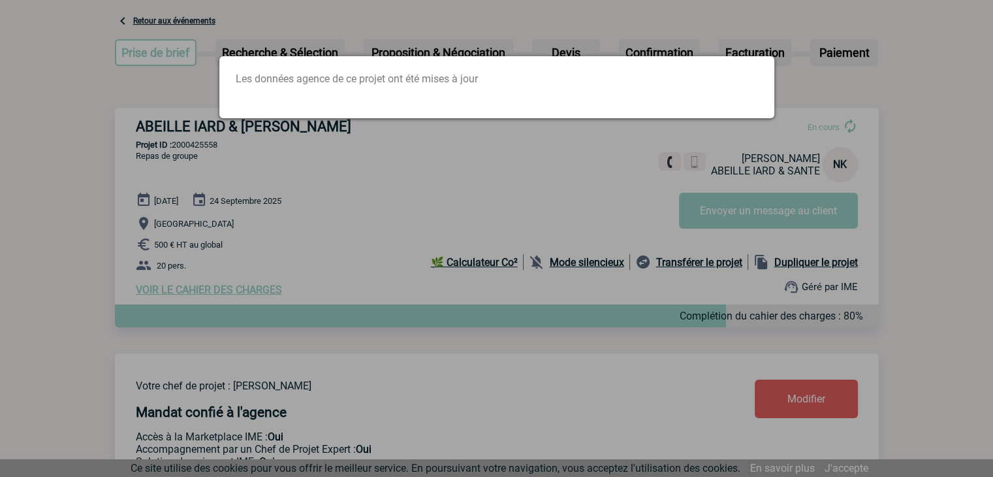
click at [443, 251] on div at bounding box center [496, 238] width 993 height 477
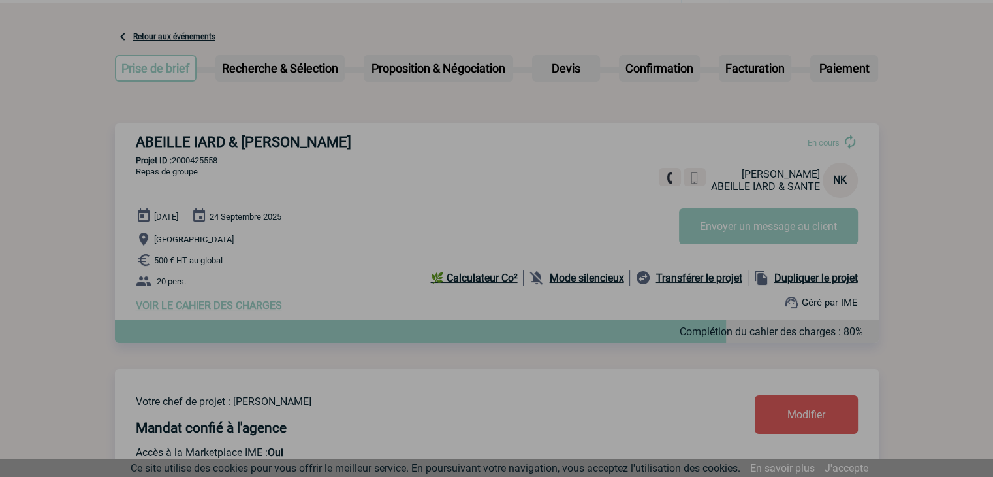
scroll to position [0, 0]
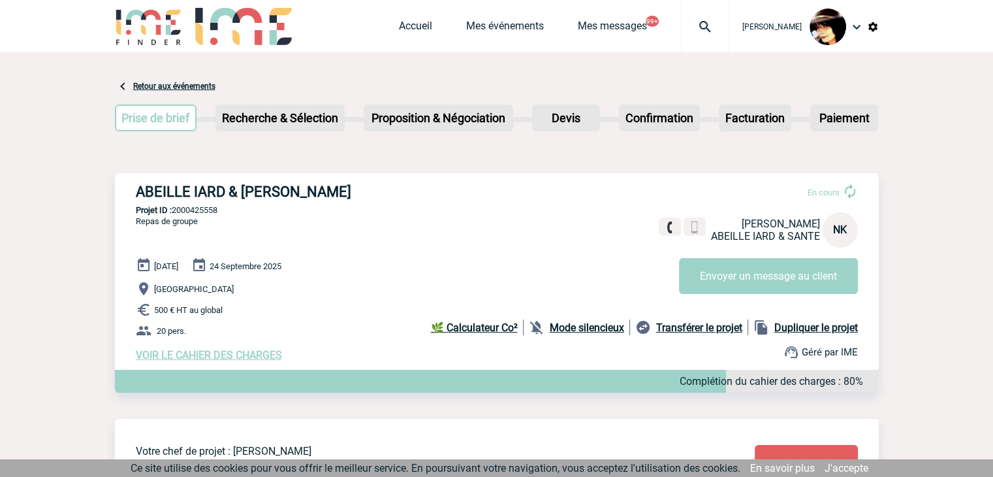
click at [692, 26] on img at bounding box center [705, 27] width 47 height 16
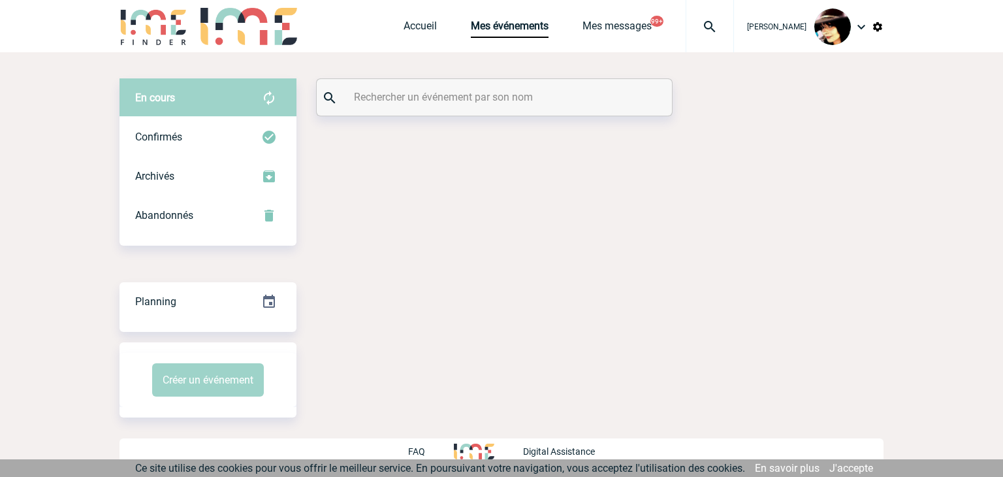
click at [457, 99] on input "text" at bounding box center [496, 96] width 291 height 19
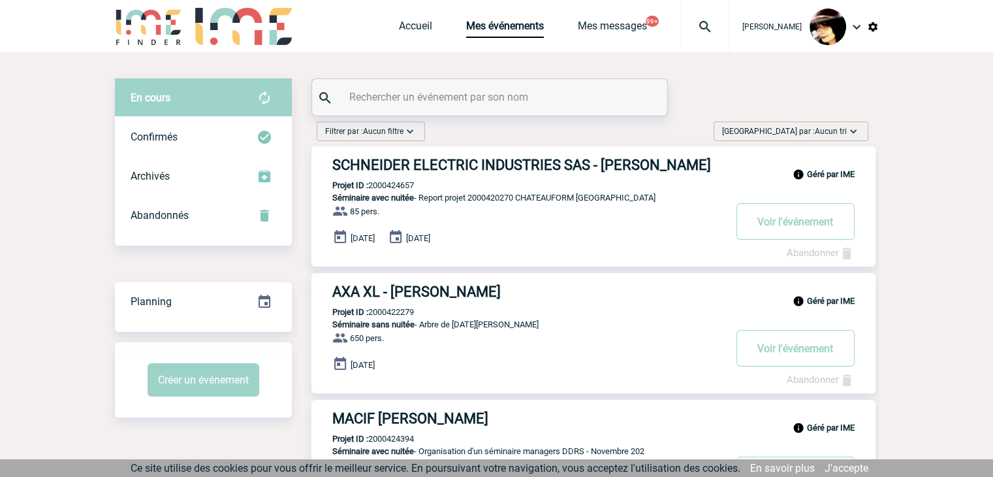
click at [445, 97] on input "text" at bounding box center [491, 96] width 291 height 19
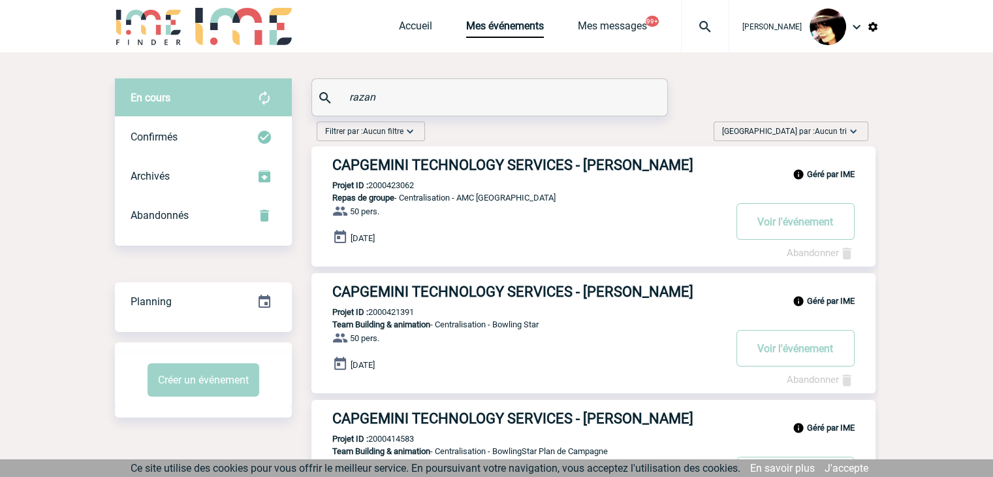
type input "razan"
click at [403, 190] on p "Projet ID : 2000423062" at bounding box center [362, 185] width 102 height 10
click at [400, 183] on p "Projet ID : 2000423062" at bounding box center [362, 185] width 102 height 10
copy p "2000423062"
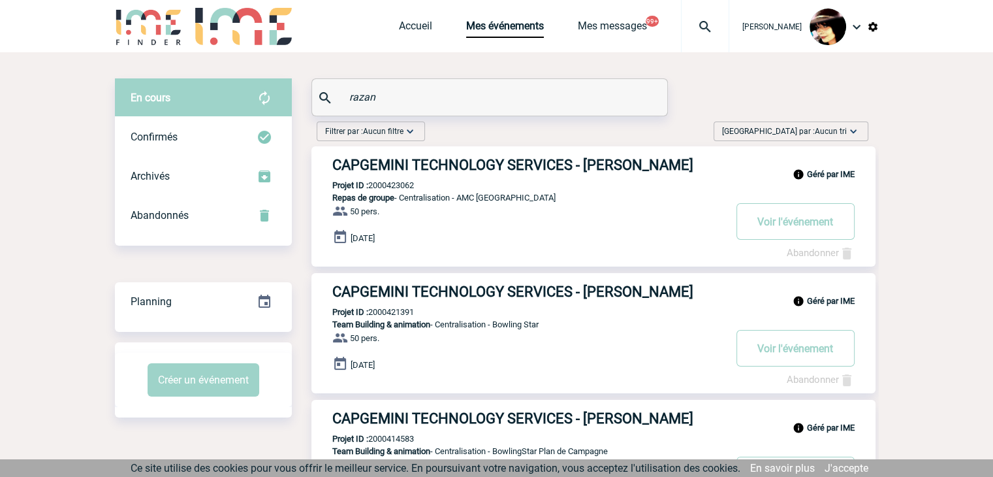
click at [408, 165] on h3 "CAPGEMINI TECHNOLOGY SERVICES - Lesly RAZAN" at bounding box center [528, 165] width 392 height 16
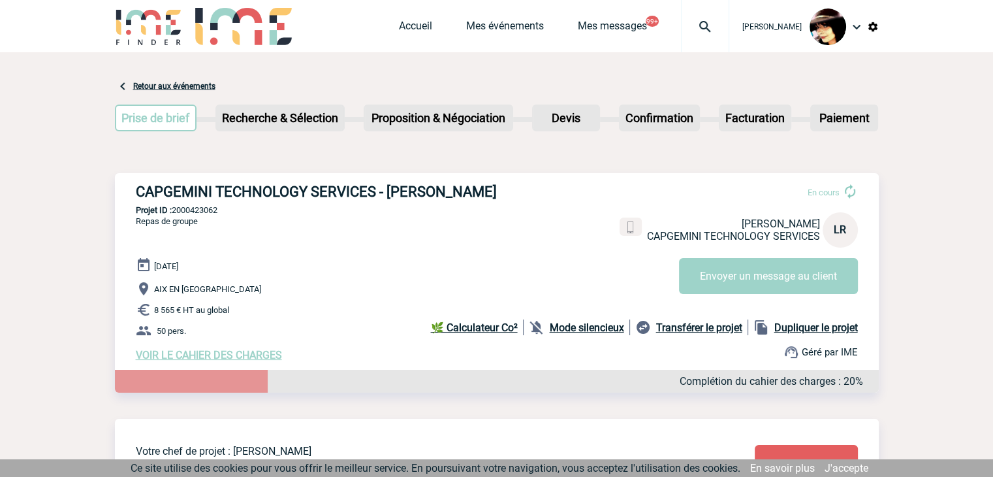
click at [697, 29] on img at bounding box center [705, 27] width 47 height 16
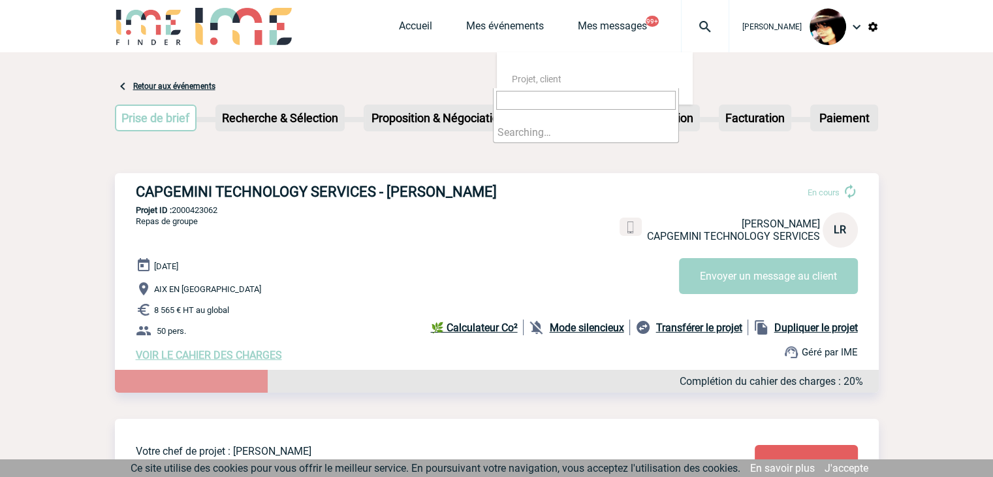
click at [520, 99] on input "search" at bounding box center [586, 100] width 180 height 19
type input "[EMAIL_ADDRESS][DOMAIN_NAME]"
click at [405, 31] on link "Accueil" at bounding box center [415, 29] width 33 height 18
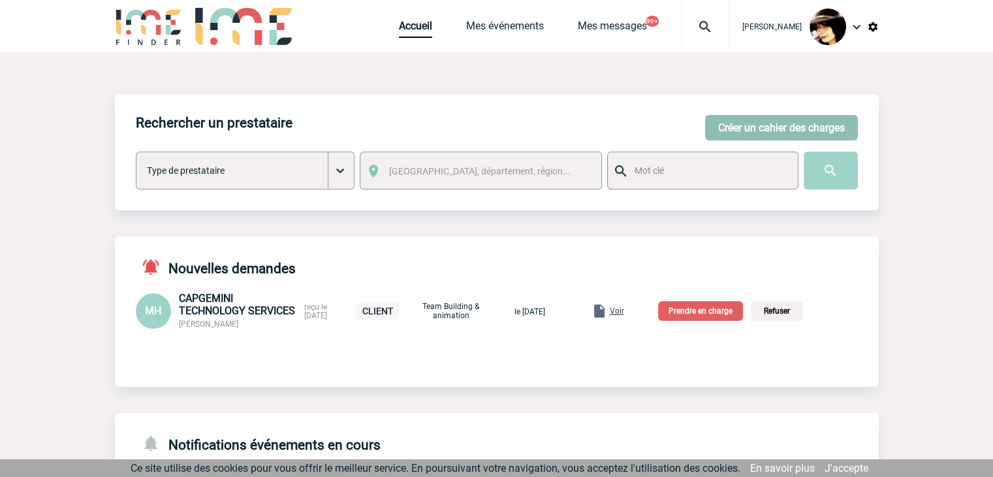
click at [731, 121] on button "Créer un cahier des charges" at bounding box center [781, 127] width 153 height 25
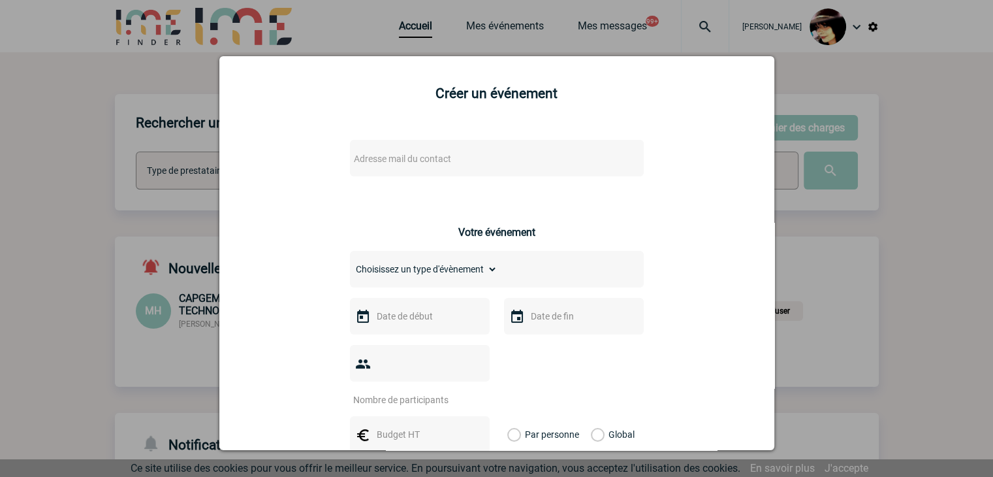
click at [435, 162] on span "Adresse mail du contact" at bounding box center [402, 158] width 97 height 10
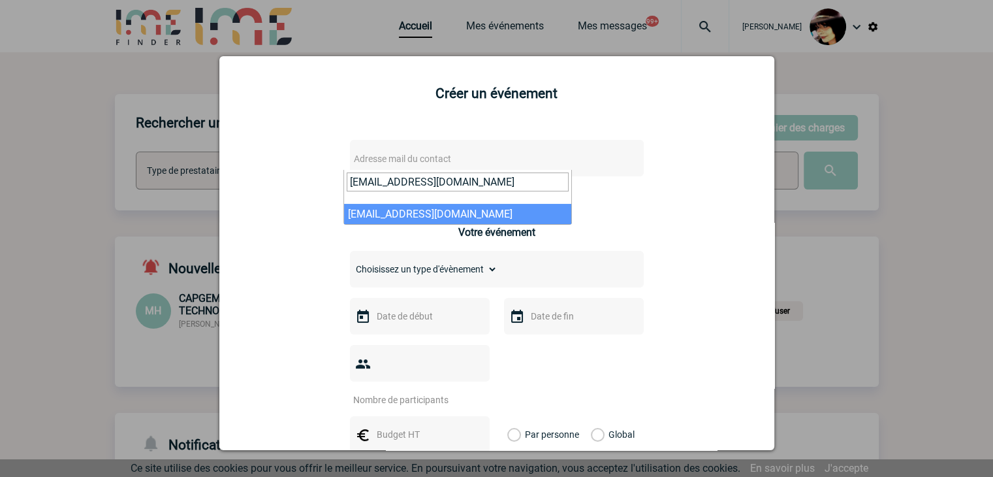
type input "maite.lamaison@arkema.com"
select select "128701"
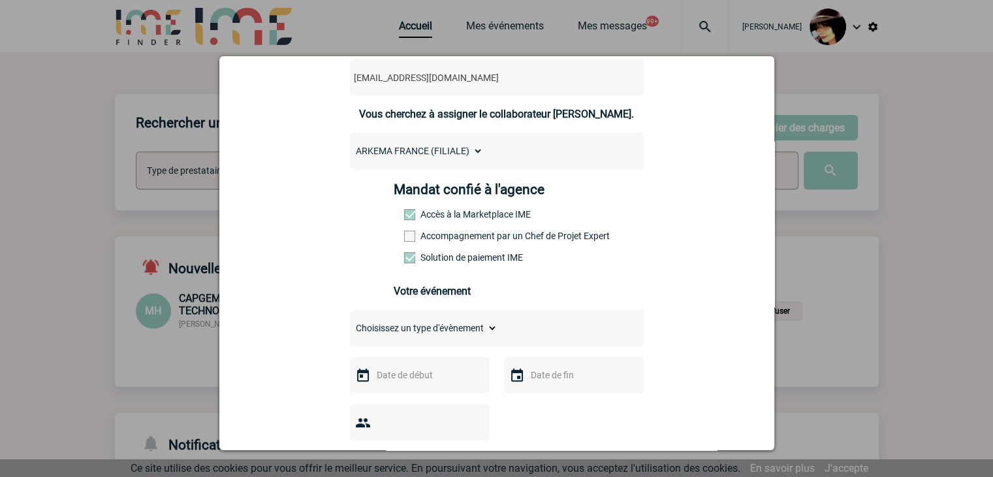
scroll to position [261, 0]
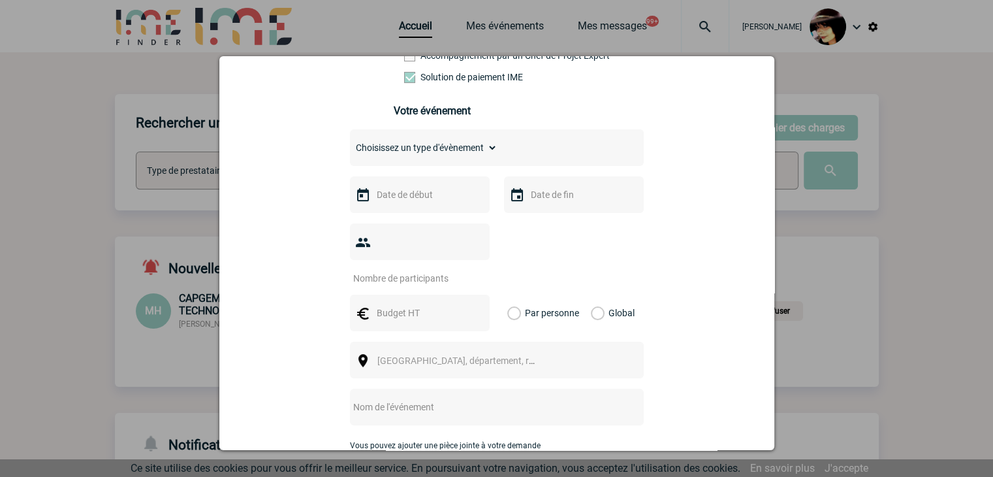
click at [388, 145] on select "Choisissez un type d'évènement Séminaire avec nuitée Séminaire sans nuitée Repa…" at bounding box center [424, 147] width 148 height 18
select select "5"
click at [350, 142] on select "Choisissez un type d'évènement Séminaire avec nuitée Séminaire sans nuitée Repa…" at bounding box center [424, 147] width 148 height 18
click at [392, 200] on input "text" at bounding box center [418, 194] width 90 height 17
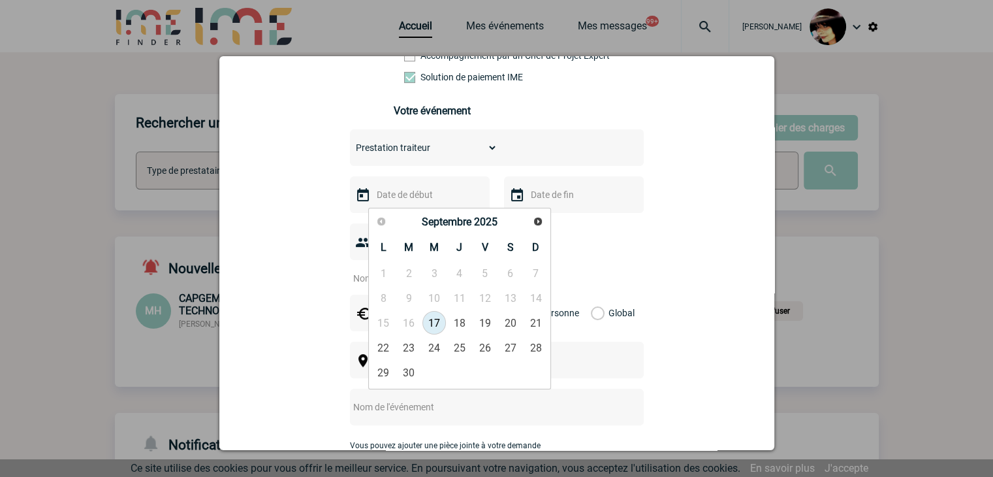
click at [428, 319] on link "17" at bounding box center [434, 323] width 24 height 24
type input "17-09-2025"
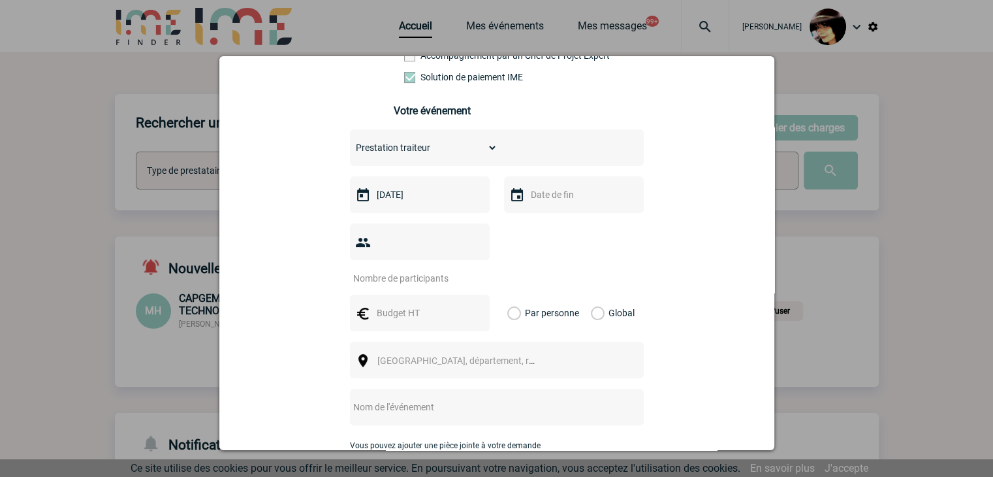
click at [397, 270] on input "number" at bounding box center [411, 278] width 123 height 17
click at [428, 270] on input "number" at bounding box center [411, 278] width 123 height 17
type input "8"
click at [417, 304] on input "text" at bounding box center [418, 312] width 90 height 17
type input "61"
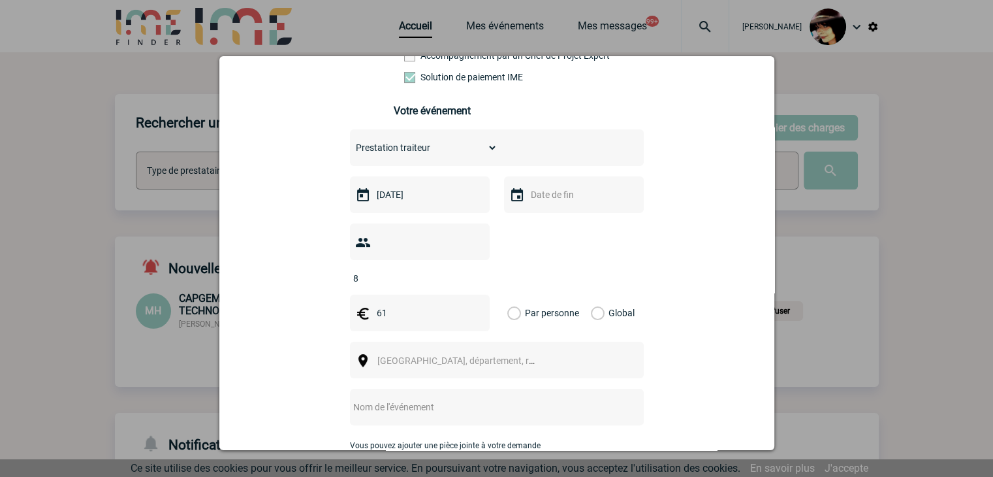
click at [591, 294] on label "Global" at bounding box center [595, 312] width 8 height 37
click at [0, 0] on input "Global" at bounding box center [0, 0] width 0 height 0
click at [408, 355] on span "[GEOGRAPHIC_DATA], département, région..." at bounding box center [467, 360] width 181 height 10
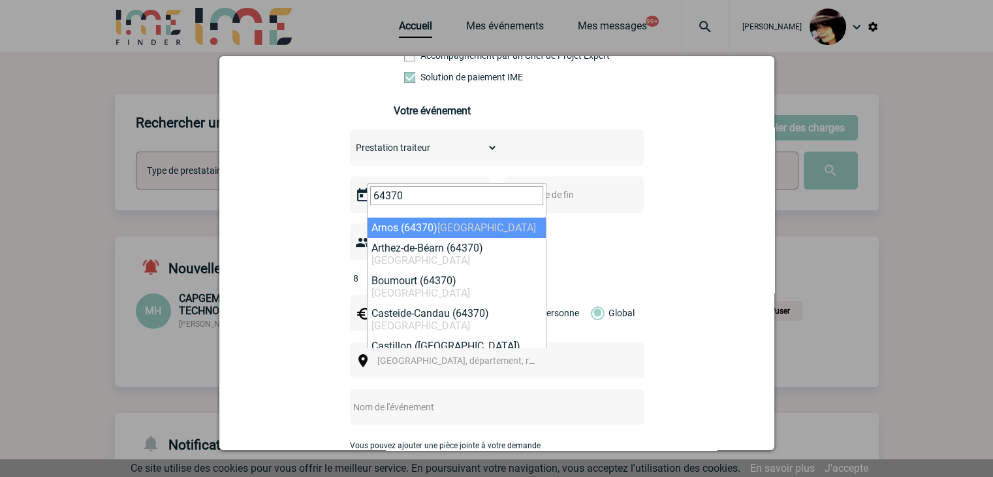
type input "64370"
select select "25616"
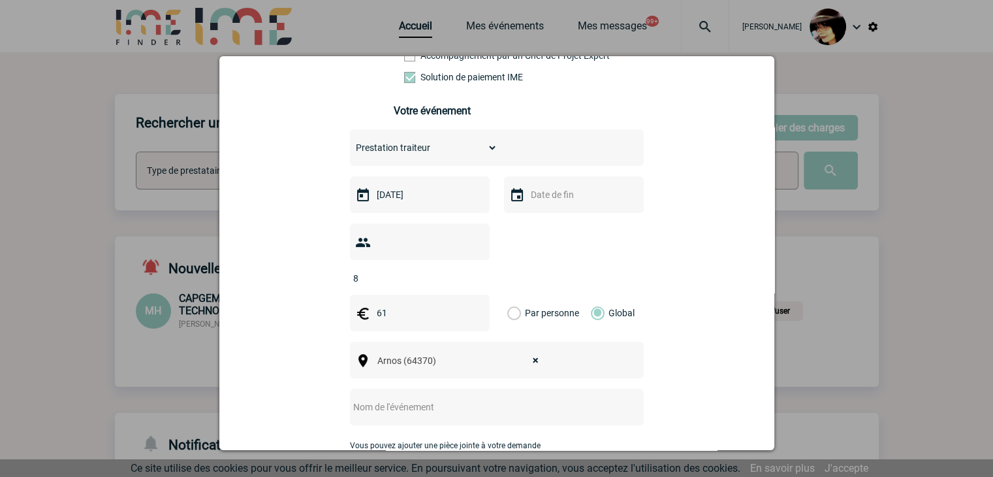
click at [399, 398] on input "text" at bounding box center [479, 406] width 259 height 17
click at [454, 398] on input "CENTRALISATION -" at bounding box center [479, 406] width 259 height 17
paste input "A Noste Prestation Audit Halal"
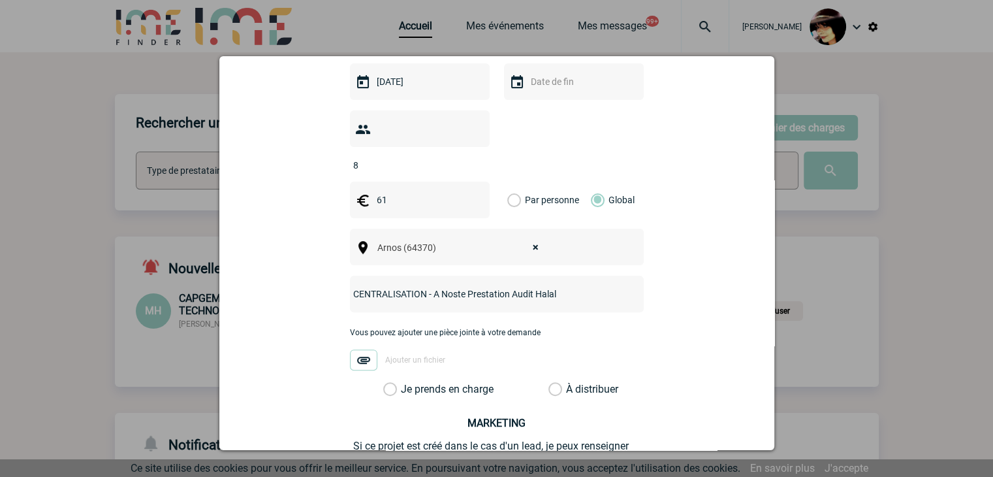
scroll to position [457, 0]
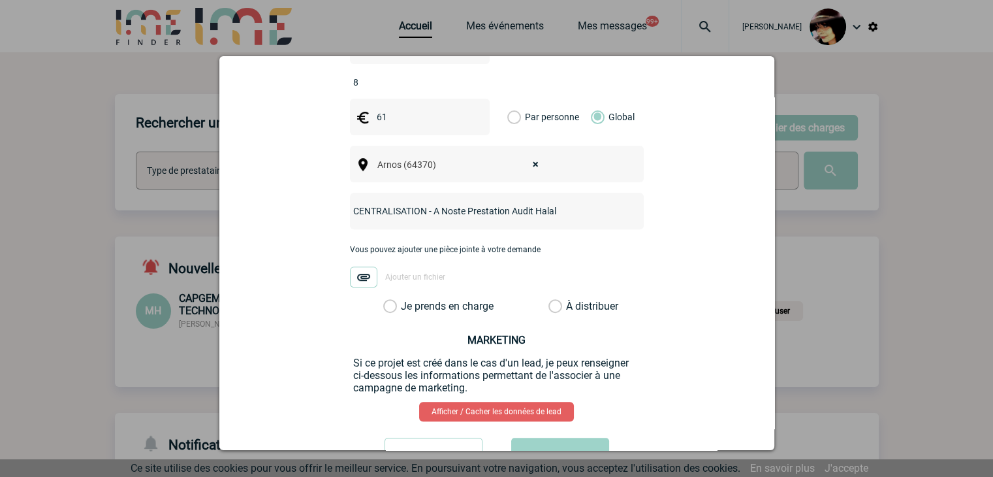
type input "CENTRALISATION - A Noste Prestation Audit Halal"
drag, startPoint x: 547, startPoint y: 289, endPoint x: 552, endPoint y: 317, distance: 28.4
click at [548, 300] on label "À distribuer" at bounding box center [555, 306] width 14 height 13
click at [0, 0] on input "À distribuer" at bounding box center [0, 0] width 0 height 0
click at [576, 437] on button "Valider" at bounding box center [560, 455] width 98 height 37
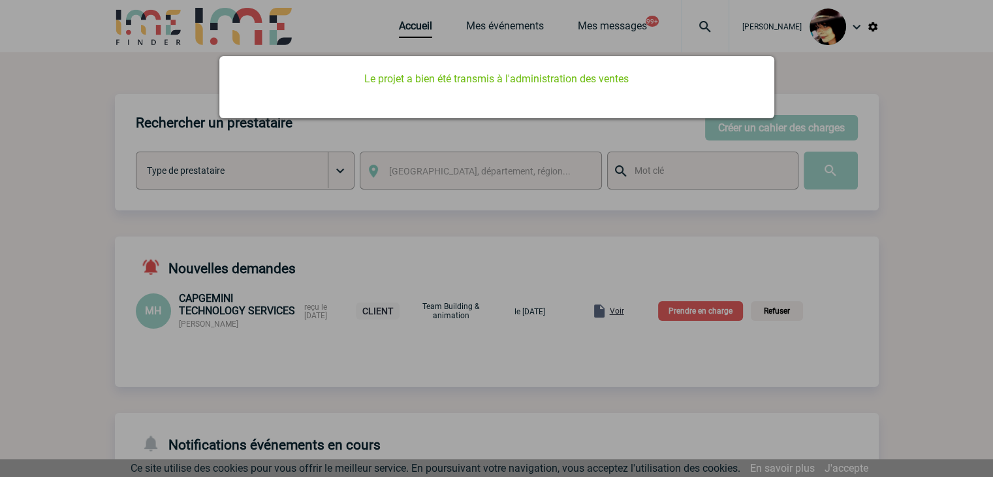
scroll to position [0, 0]
click at [440, 178] on div at bounding box center [496, 238] width 993 height 477
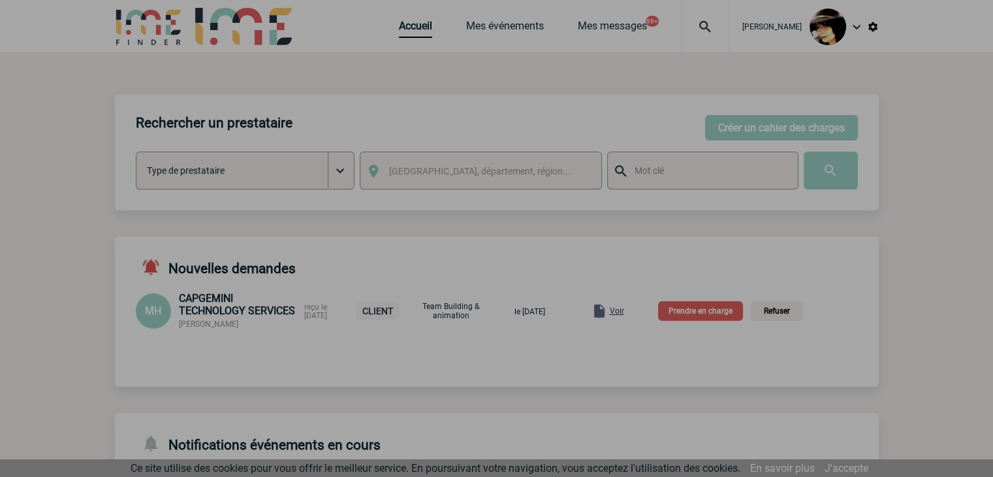
click at [401, 28] on div at bounding box center [496, 238] width 993 height 477
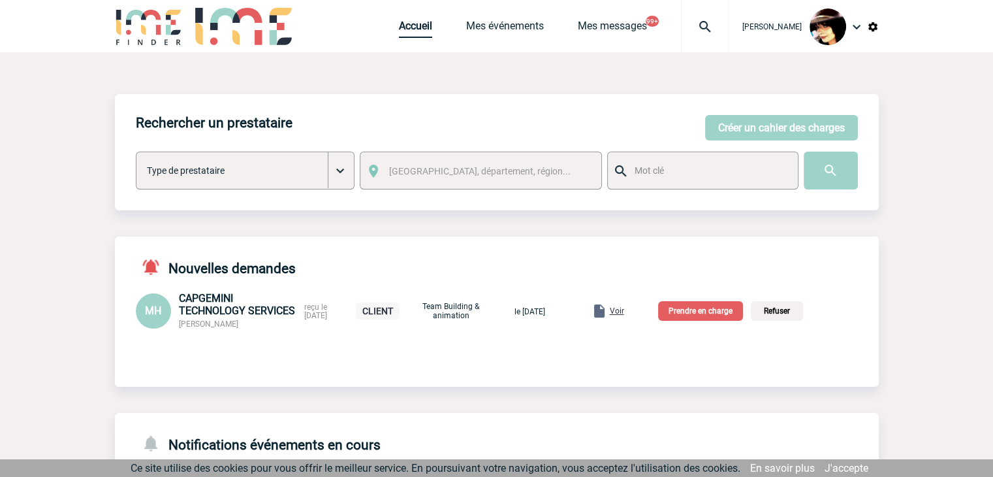
click at [399, 35] on link "Accueil" at bounding box center [415, 29] width 33 height 18
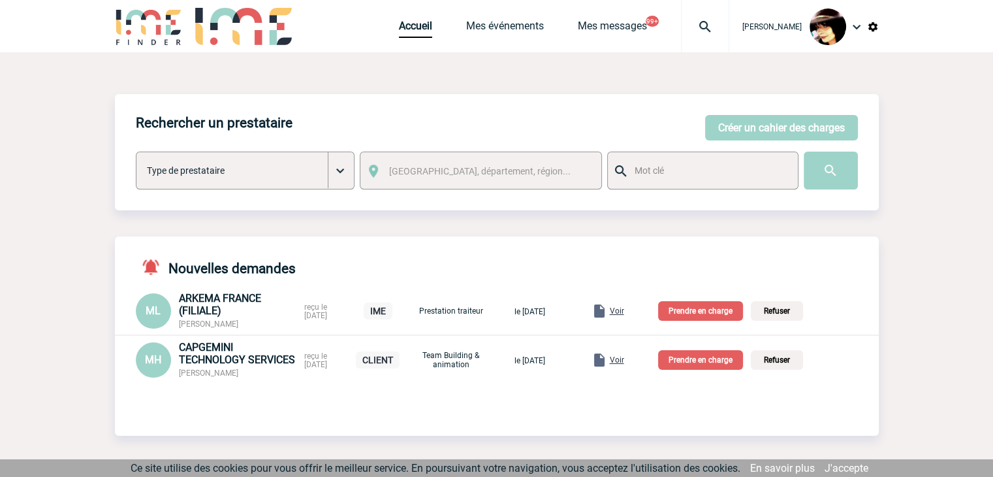
click at [624, 314] on span "Voir" at bounding box center [617, 310] width 14 height 9
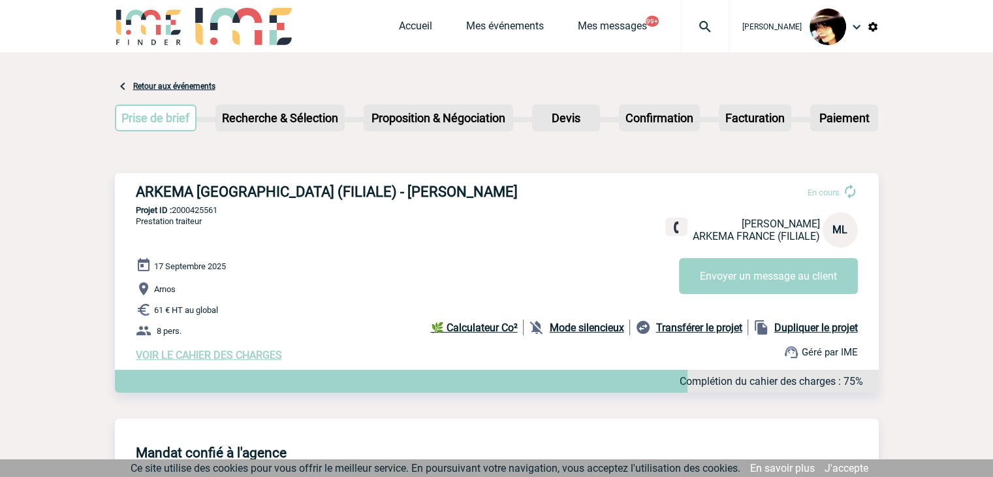
click at [234, 359] on span "VOIR LE CAHIER DES CHARGES" at bounding box center [209, 355] width 146 height 12
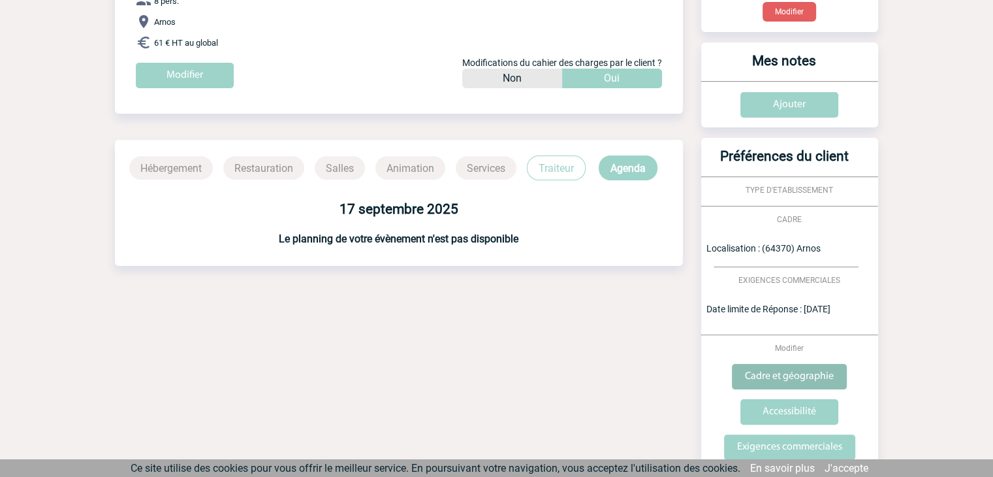
scroll to position [274, 0]
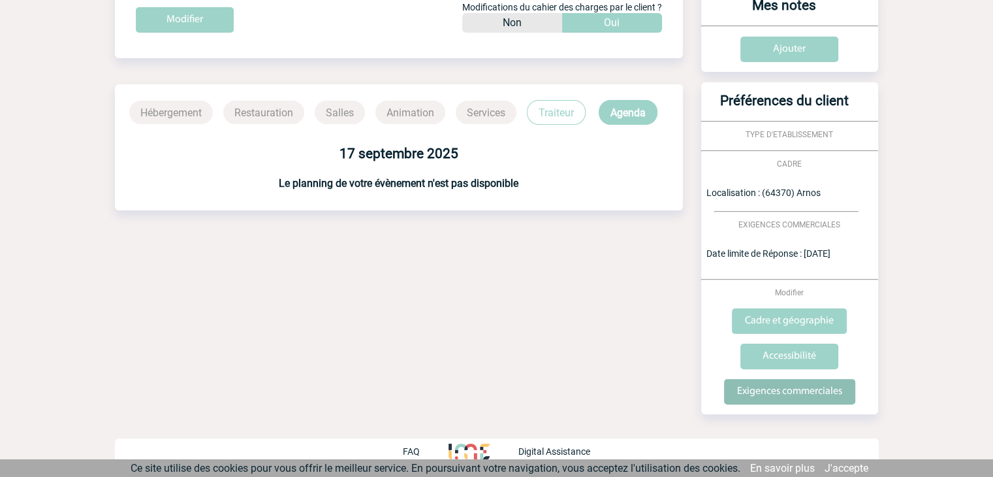
click at [787, 390] on input "Exigences commerciales" at bounding box center [789, 391] width 131 height 25
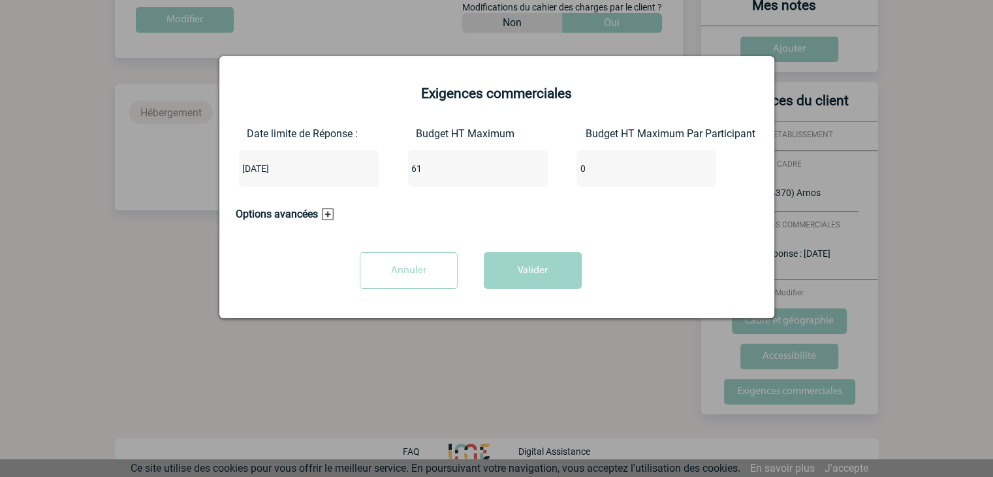
click at [456, 159] on div "61" at bounding box center [478, 168] width 140 height 37
click at [447, 175] on input "61" at bounding box center [469, 168] width 123 height 17
type input "610"
click at [532, 270] on button "Valider" at bounding box center [533, 270] width 98 height 37
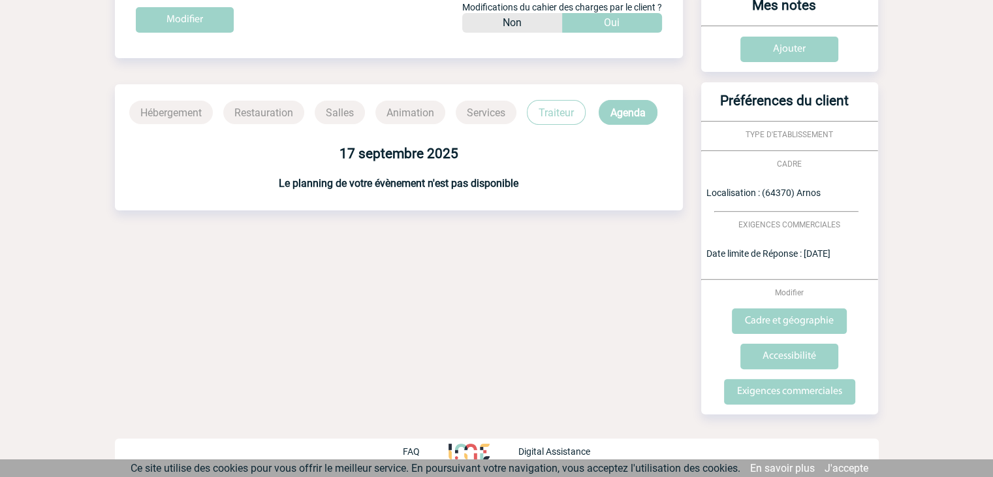
click at [483, 309] on div "Date limite de réponse le [DATE] Retour à mon événement ARKEMA FRANCE (FILIALE)…" at bounding box center [497, 127] width 764 height 699
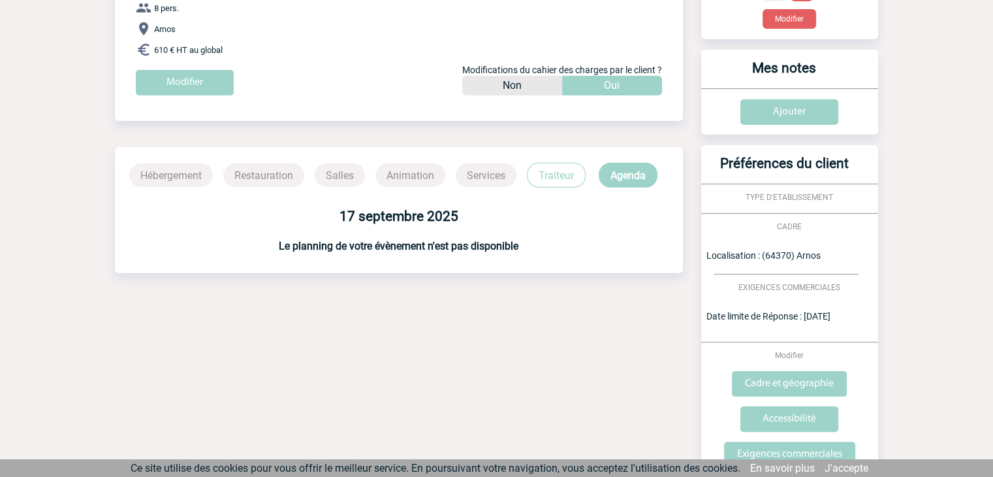
scroll to position [0, 0]
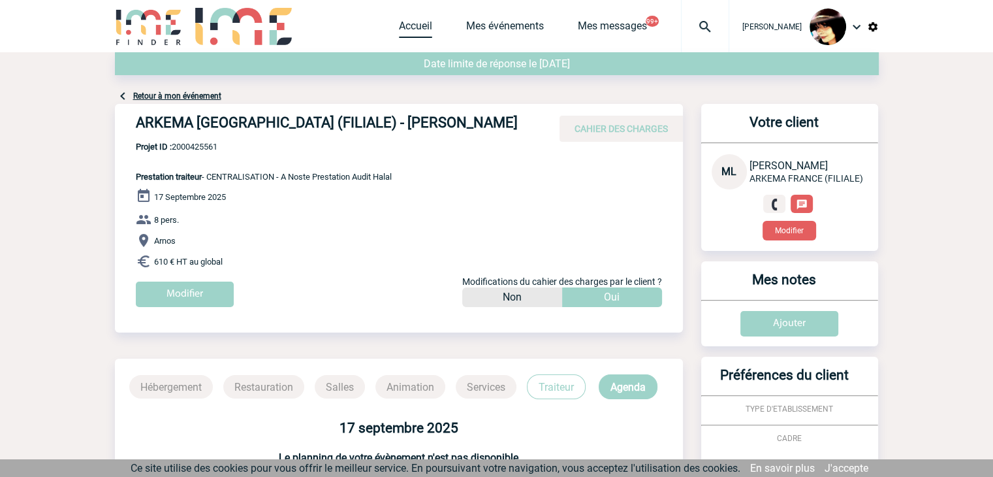
click at [405, 25] on link "Accueil" at bounding box center [415, 29] width 33 height 18
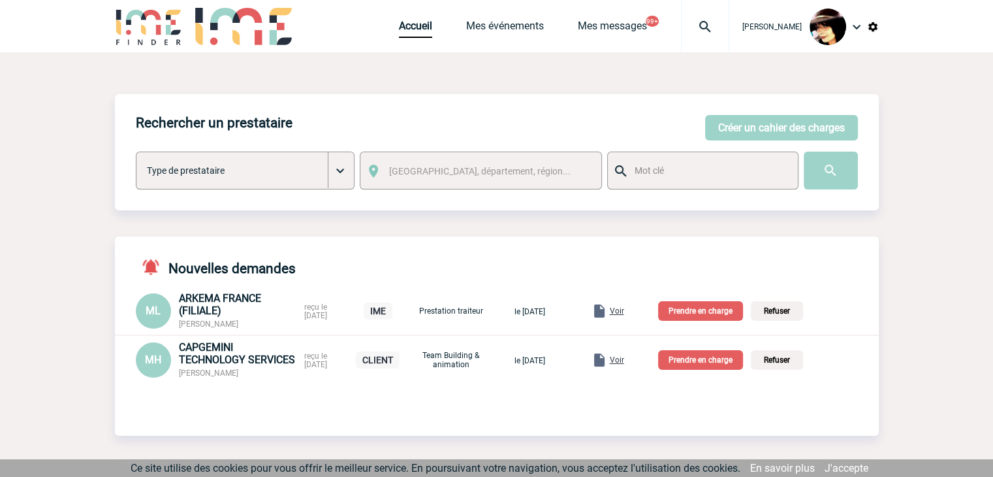
click at [695, 311] on p "Prendre en charge" at bounding box center [700, 311] width 85 height 20
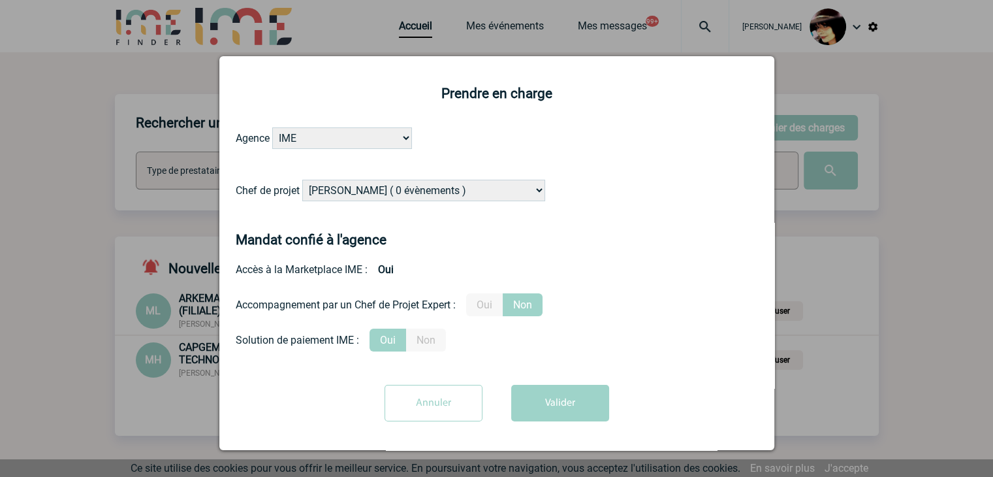
click at [416, 183] on select "[PERSON_NAME] ( 0 évènements ) [PERSON_NAME] ( 179 évènements ) [PERSON_NAME] (…" at bounding box center [423, 191] width 243 height 22
select select "132753"
click at [302, 180] on select "Alizée VERLAGUET ( 0 évènements ) Anne-Françoise BONHOMME ( 179 évènements ) An…" at bounding box center [423, 191] width 243 height 22
click at [546, 413] on button "Valider" at bounding box center [560, 403] width 98 height 37
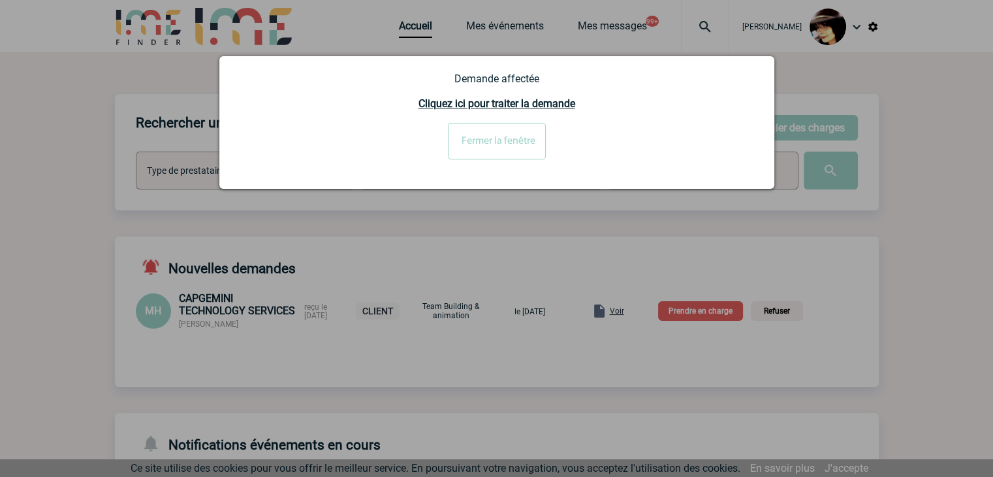
click at [480, 139] on input "Fermer la fenêtre" at bounding box center [497, 141] width 98 height 37
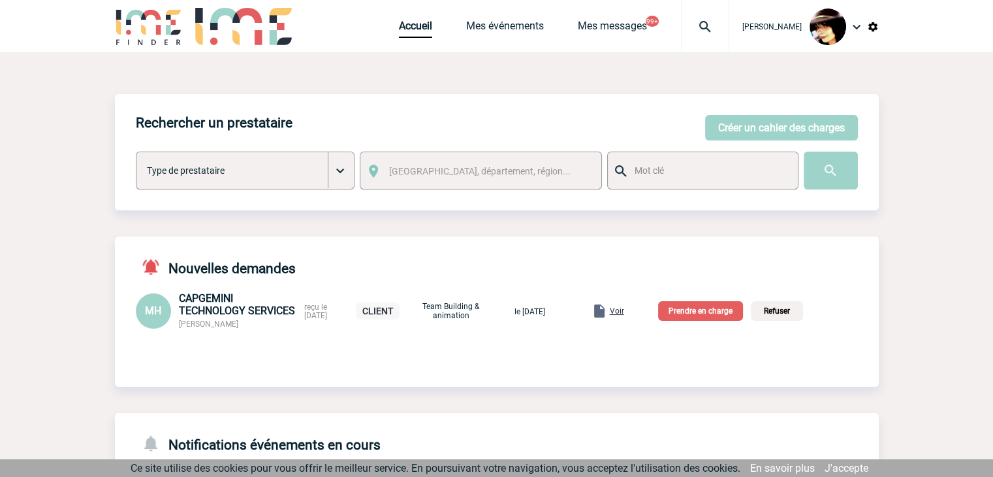
click at [624, 310] on span "Voir" at bounding box center [617, 310] width 14 height 9
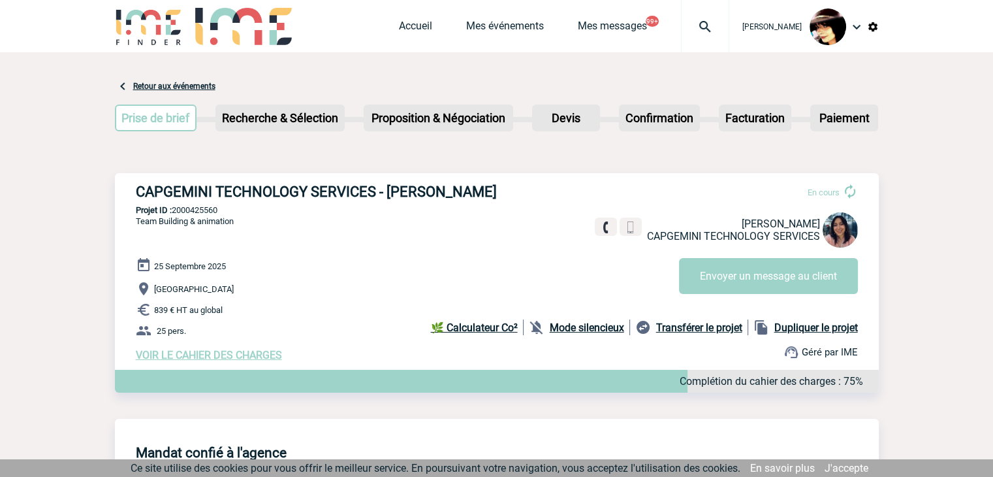
click at [269, 353] on span "VOIR LE CAHIER DES CHARGES" at bounding box center [209, 355] width 146 height 12
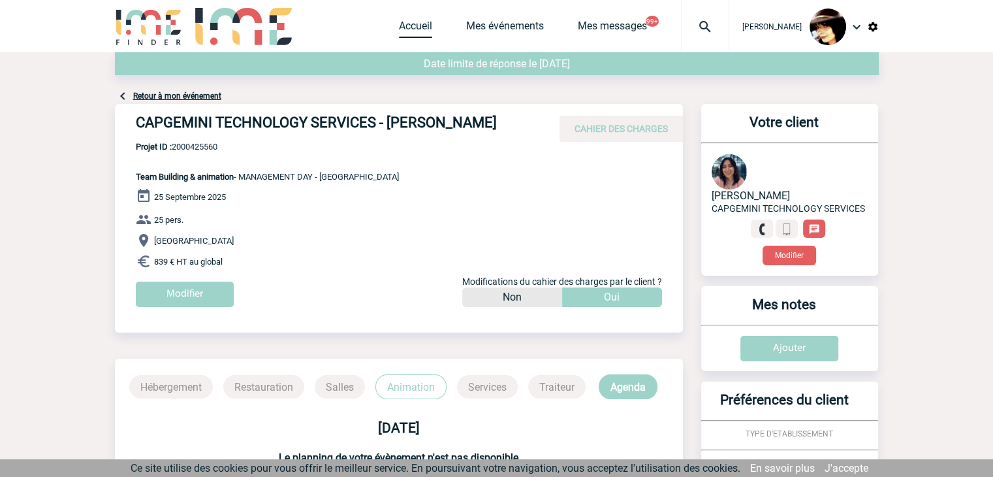
click at [399, 25] on link "Accueil" at bounding box center [415, 29] width 33 height 18
click at [400, 31] on link "Accueil" at bounding box center [415, 29] width 33 height 18
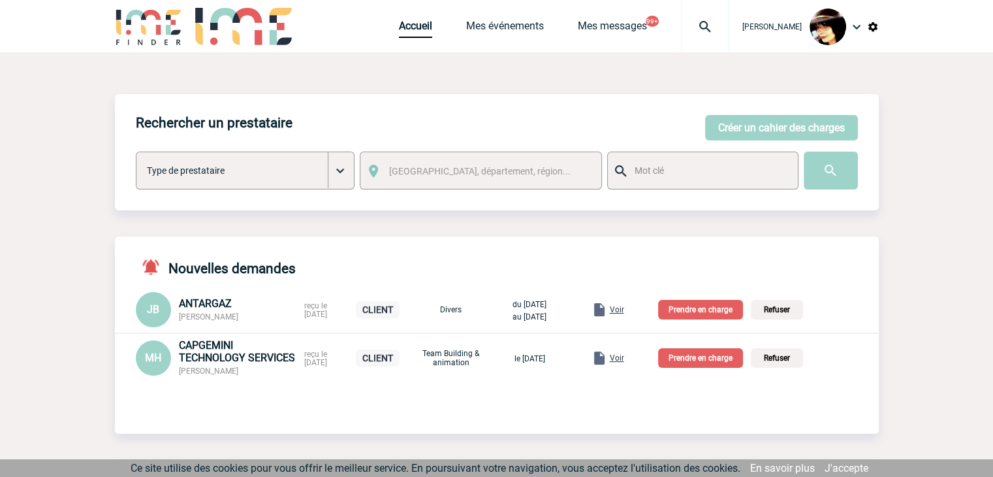
click at [699, 358] on p "Prendre en charge" at bounding box center [700, 358] width 85 height 20
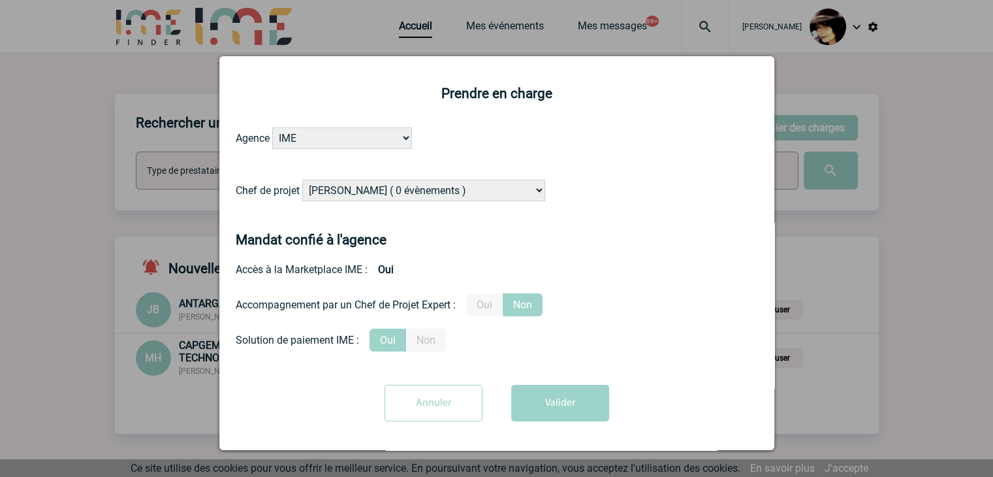
drag, startPoint x: 439, startPoint y: 191, endPoint x: 444, endPoint y: 183, distance: 9.6
click at [439, 191] on select "[PERSON_NAME] ( 0 évènements ) [PERSON_NAME] ( 179 évènements ) [PERSON_NAME] (…" at bounding box center [423, 191] width 243 height 22
select select "129834"
click at [302, 180] on select "[PERSON_NAME] ( 0 évènements ) [PERSON_NAME] ( 179 évènements ) [PERSON_NAME] (…" at bounding box center [423, 191] width 243 height 22
click at [483, 302] on label "Oui" at bounding box center [484, 304] width 37 height 23
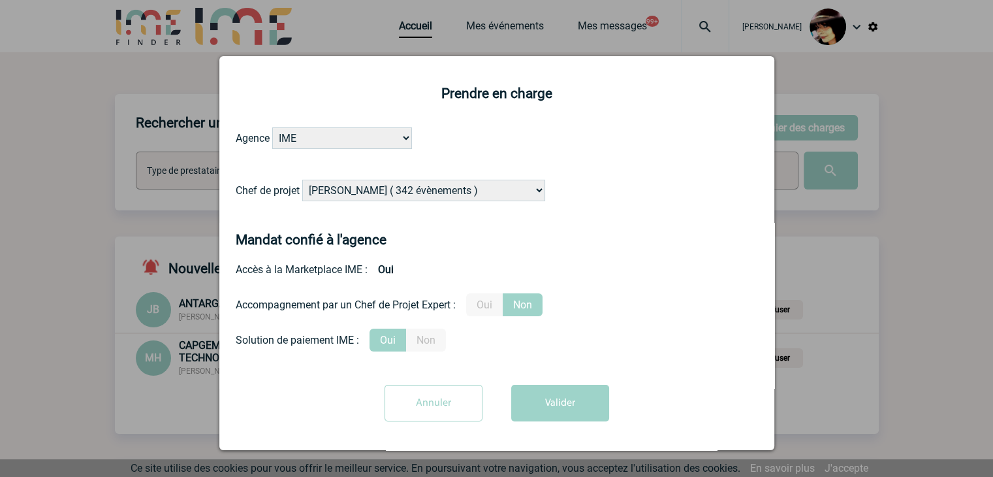
click at [0, 0] on input "Oui" at bounding box center [0, 0] width 0 height 0
click at [540, 408] on button "Valider" at bounding box center [560, 403] width 98 height 37
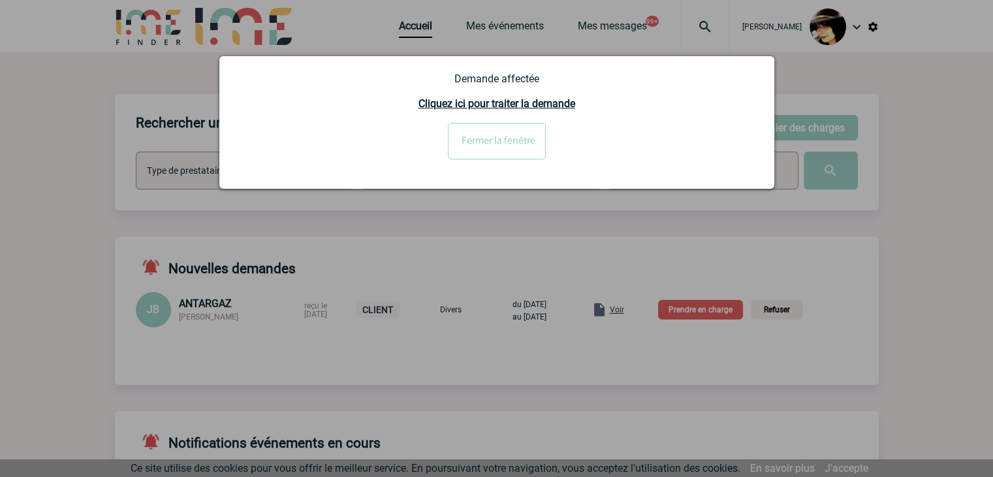
click at [490, 146] on input "Fermer la fenêtre" at bounding box center [497, 141] width 98 height 37
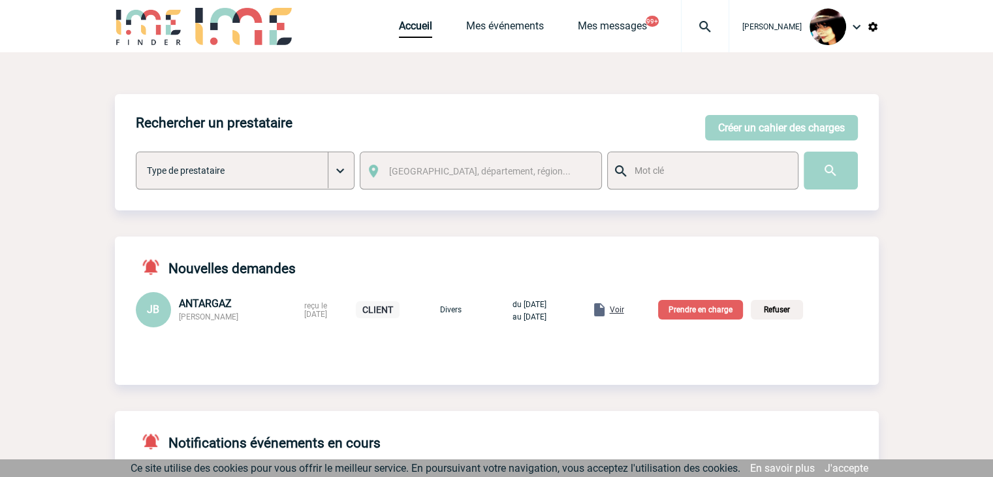
click at [624, 311] on span "Voir" at bounding box center [617, 309] width 14 height 9
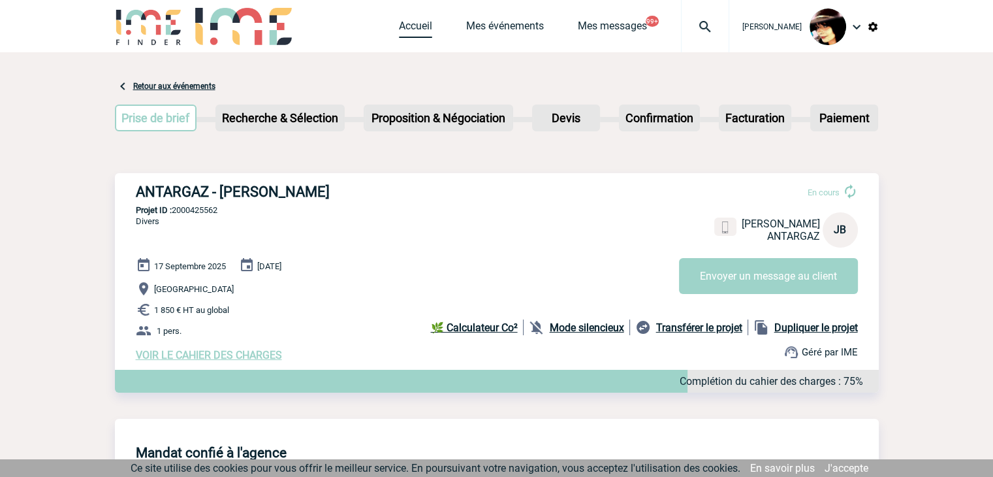
click at [399, 27] on link "Accueil" at bounding box center [415, 29] width 33 height 18
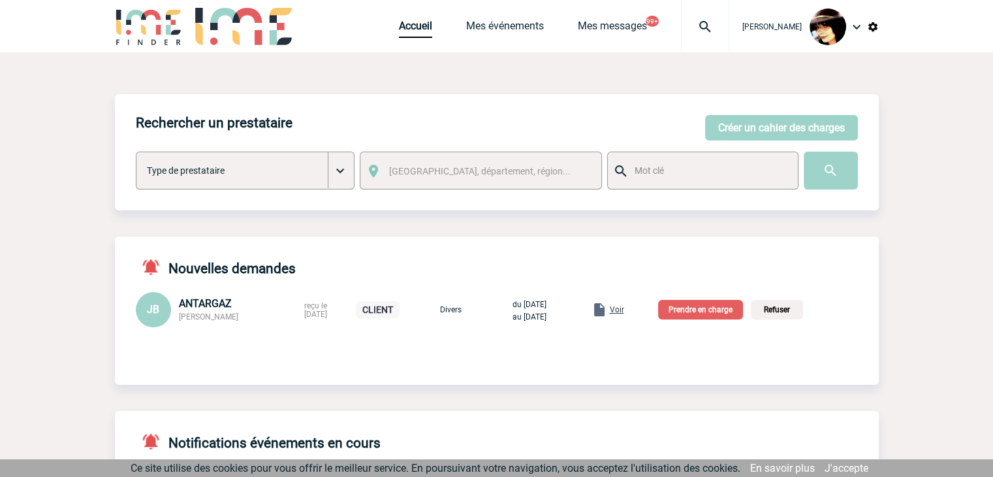
click at [710, 311] on p "Prendre en charge" at bounding box center [700, 310] width 85 height 20
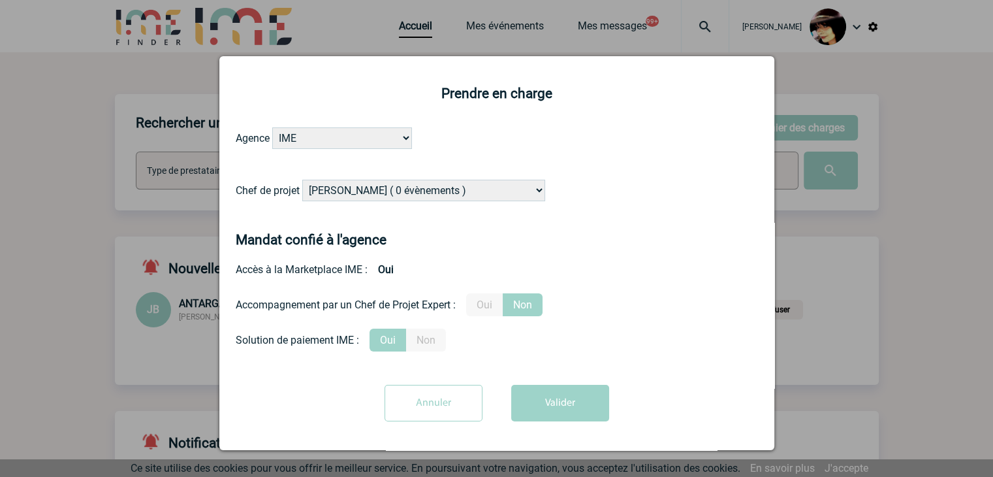
click at [400, 196] on select "[PERSON_NAME] ( 0 évènements ) [PERSON_NAME] ( 179 évènements ) [PERSON_NAME] (…" at bounding box center [423, 191] width 243 height 22
select select "131612"
click at [302, 180] on select "[PERSON_NAME] ( 0 évènements ) [PERSON_NAME] ( 179 évènements ) [PERSON_NAME] (…" at bounding box center [423, 191] width 243 height 22
click at [488, 306] on label "Oui" at bounding box center [484, 304] width 37 height 23
click at [0, 0] on input "Oui" at bounding box center [0, 0] width 0 height 0
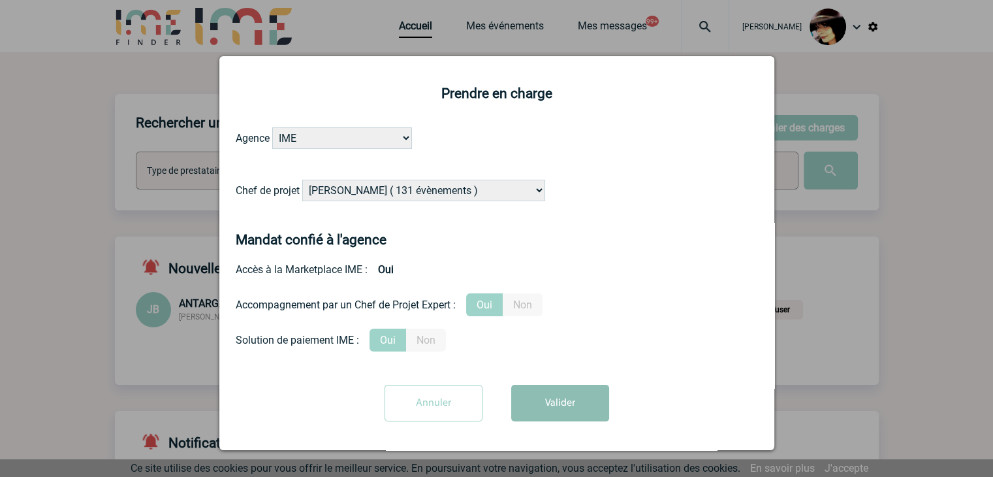
click at [551, 402] on button "Valider" at bounding box center [560, 403] width 98 height 37
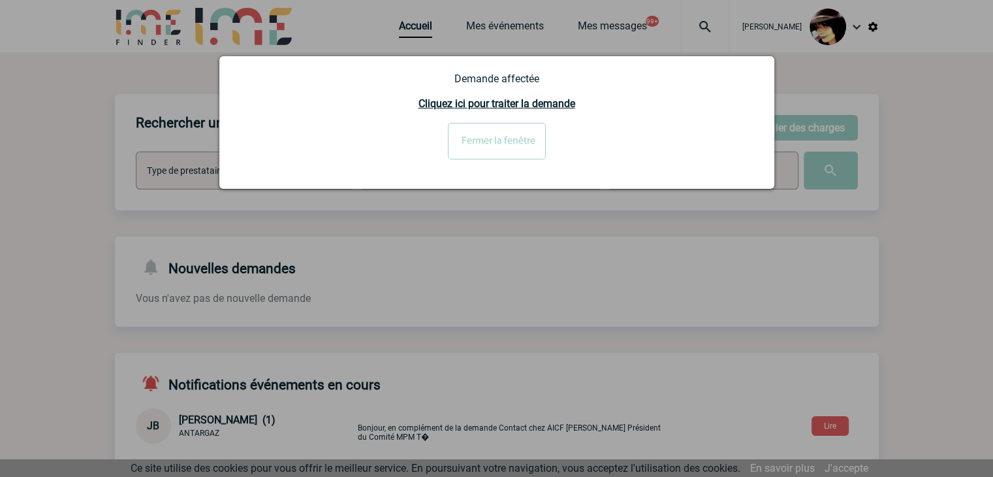
click at [480, 159] on input "Fermer la fenêtre" at bounding box center [497, 141] width 98 height 37
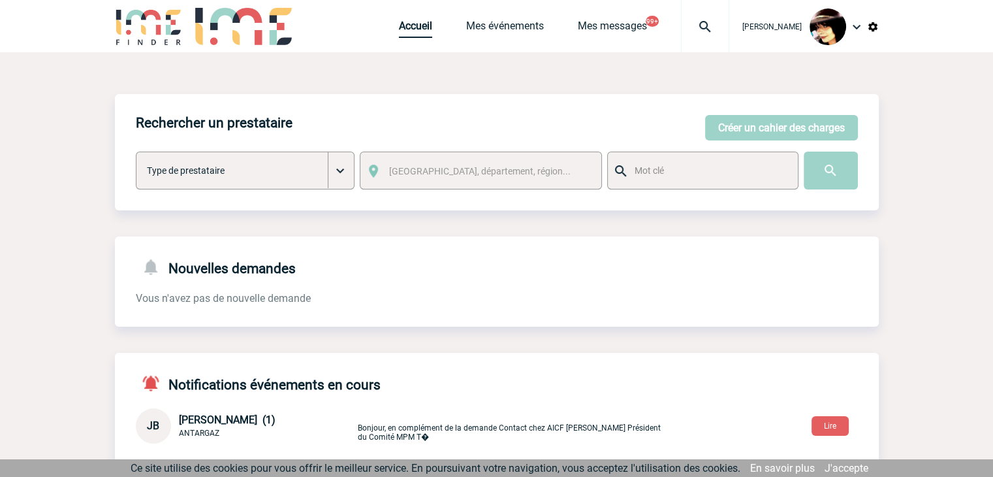
click at [409, 27] on link "Accueil" at bounding box center [415, 29] width 33 height 18
